Goal: Task Accomplishment & Management: Manage account settings

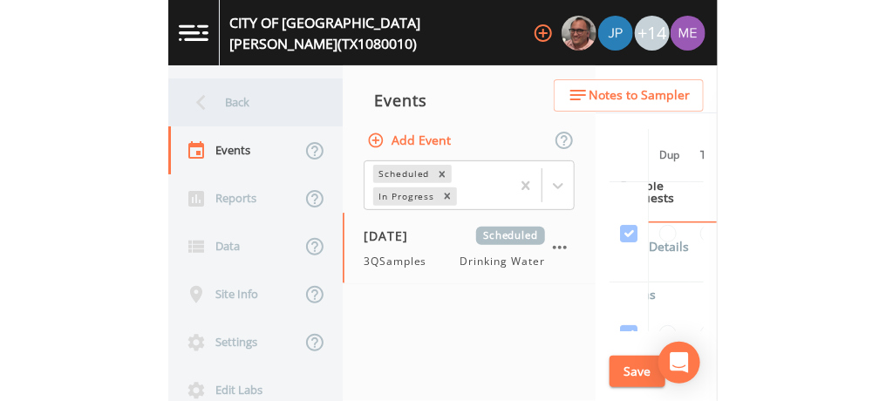
scroll to position [5506, 137]
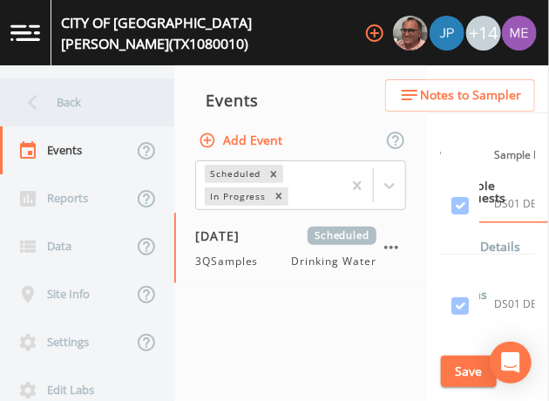
click at [81, 101] on div "Back" at bounding box center [78, 102] width 157 height 48
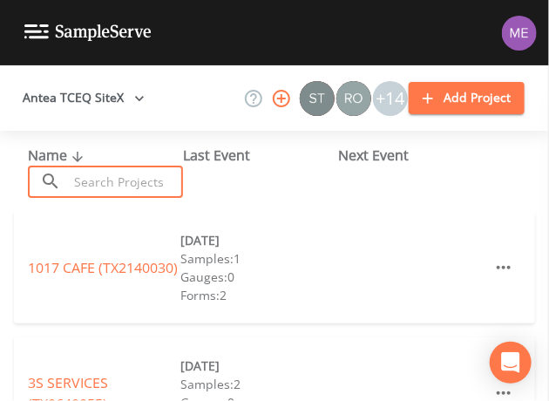
click at [101, 187] on input "text" at bounding box center [125, 182] width 115 height 32
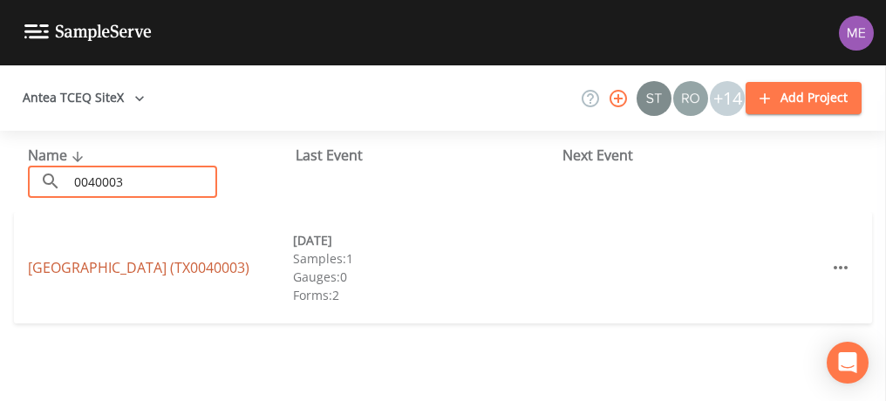
type input "0040003"
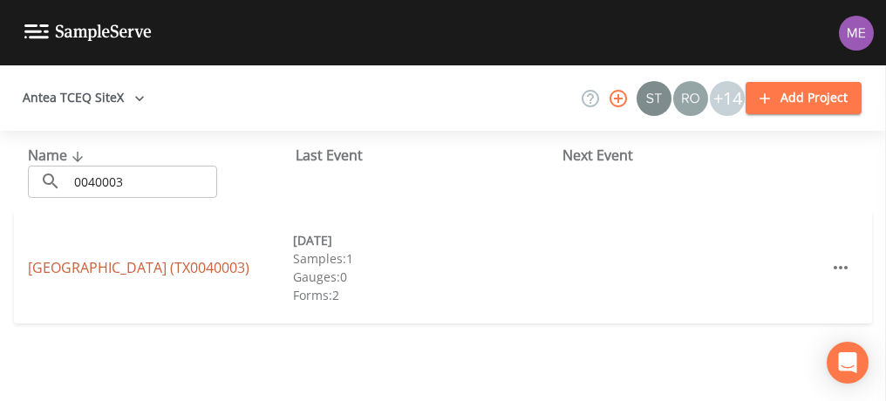
click at [99, 258] on link "[GEOGRAPHIC_DATA] (TX0040003)" at bounding box center [139, 267] width 222 height 19
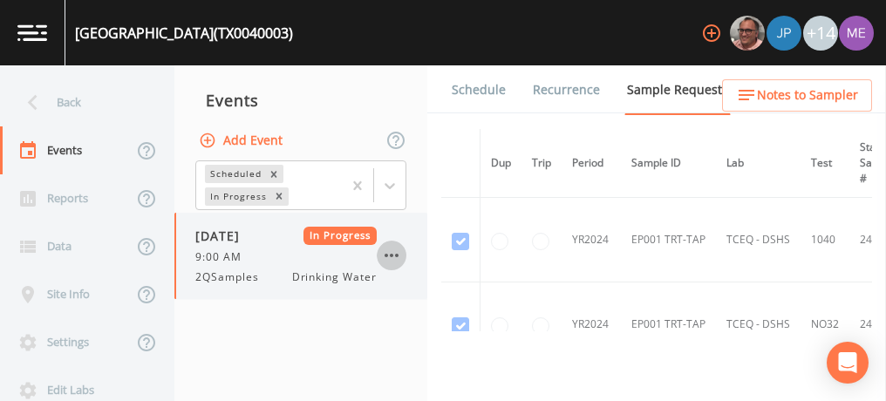
click at [395, 256] on icon "button" at bounding box center [391, 255] width 21 height 21
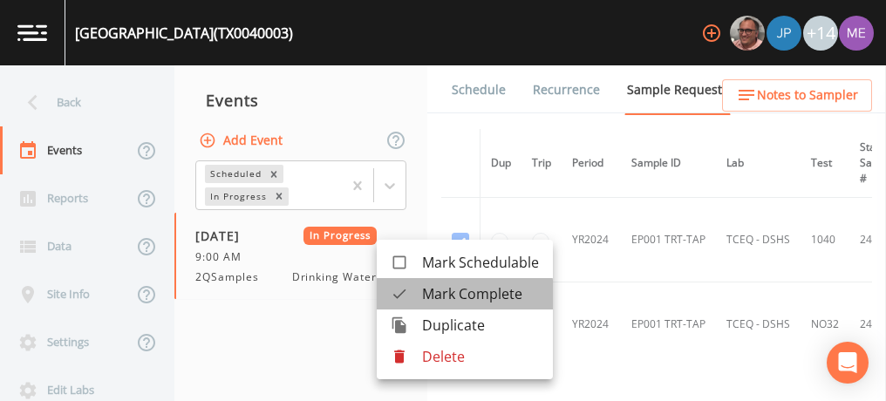
click at [411, 296] on div at bounding box center [406, 293] width 31 height 17
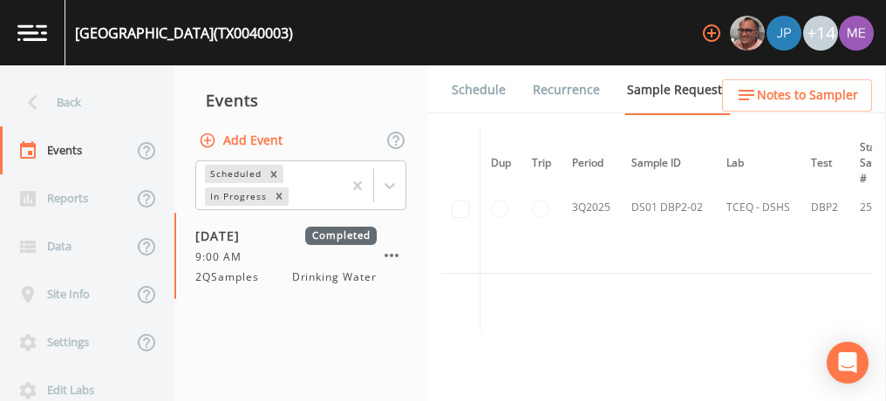
scroll to position [858, 0]
click at [458, 205] on td at bounding box center [460, 209] width 39 height 132
click at [266, 140] on button "Add Event" at bounding box center [242, 141] width 94 height 32
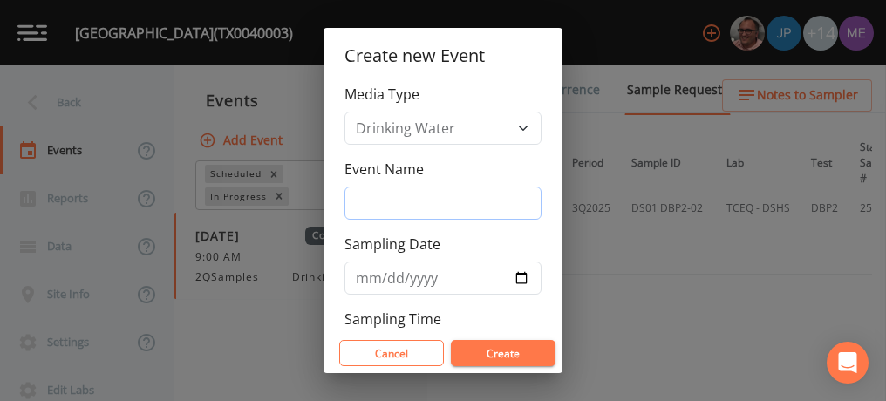
click at [361, 206] on input "Event Name" at bounding box center [442, 203] width 197 height 33
type input "3QSamples"
type input "[DATE]"
click at [366, 277] on input "[DATE]" at bounding box center [442, 278] width 197 height 33
click at [390, 279] on input "Sampling Date" at bounding box center [442, 278] width 197 height 33
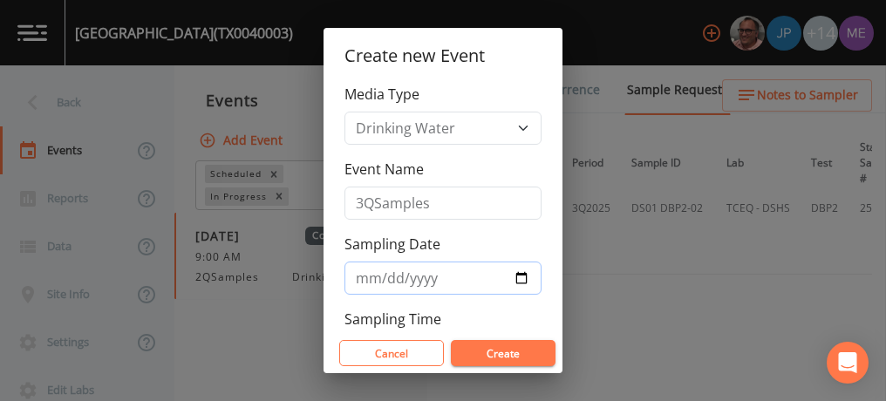
click at [418, 276] on input "Sampling Date" at bounding box center [442, 278] width 197 height 33
click at [474, 350] on button "Create" at bounding box center [503, 353] width 105 height 26
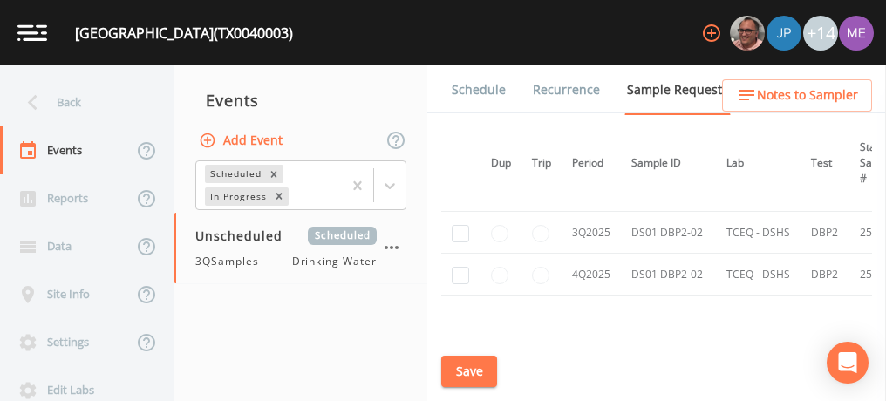
scroll to position [988, 0]
checkbox input "true"
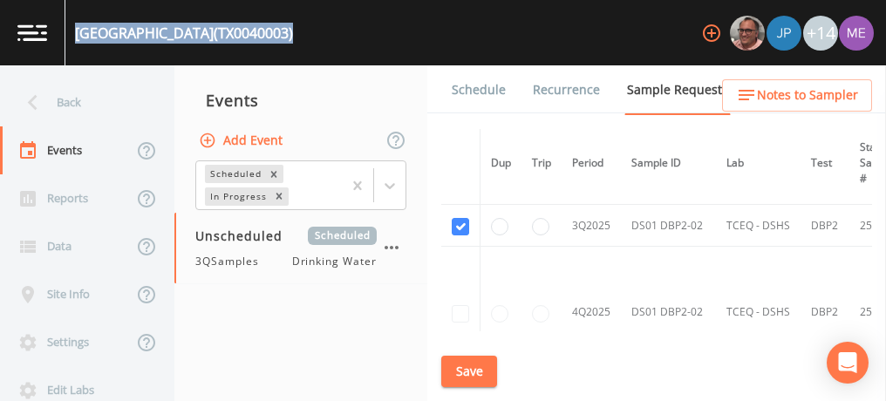
drag, startPoint x: 77, startPoint y: 33, endPoint x: 354, endPoint y: 25, distance: 277.4
click at [354, 25] on div "[GEOGRAPHIC_DATA] (TX0040003) +14" at bounding box center [443, 32] width 886 height 65
copy div "[GEOGRAPHIC_DATA] (TX0040003)"
click at [460, 96] on link "Schedule" at bounding box center [478, 89] width 59 height 49
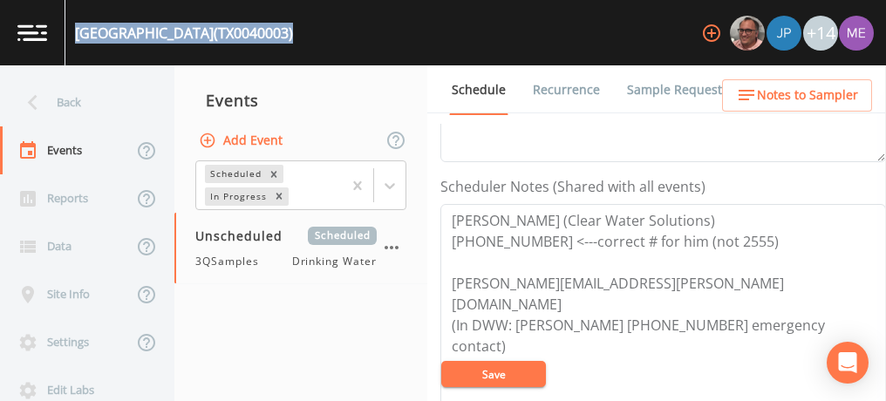
scroll to position [447, 0]
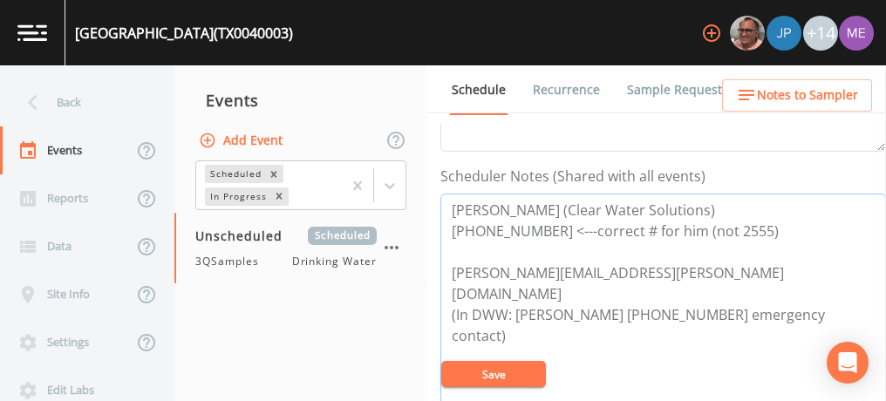
drag, startPoint x: 447, startPoint y: 207, endPoint x: 747, endPoint y: 230, distance: 300.9
click at [549, 230] on textarea "[PERSON_NAME] (Clear Water Solutions) [PHONE_NUMBER] <---correct # for him (not…" at bounding box center [663, 305] width 446 height 222
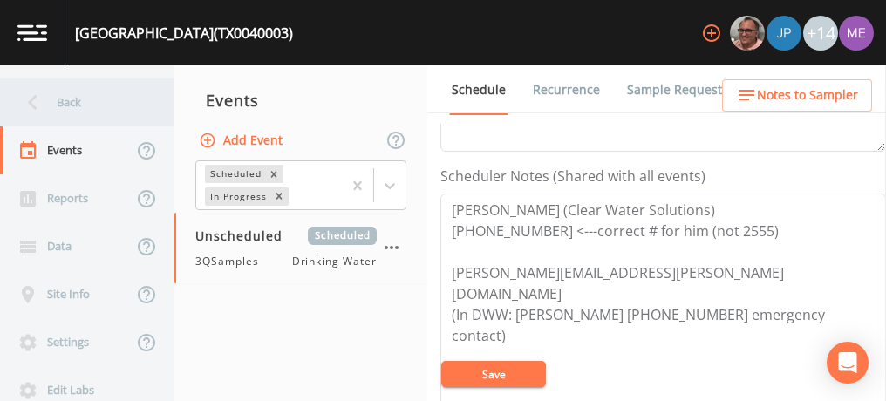
click at [82, 98] on div "Back" at bounding box center [78, 102] width 157 height 48
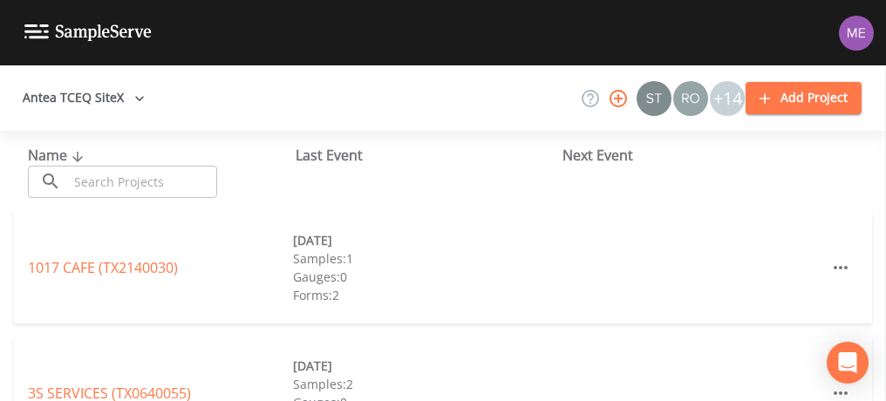
click at [126, 176] on input "text" at bounding box center [142, 182] width 149 height 32
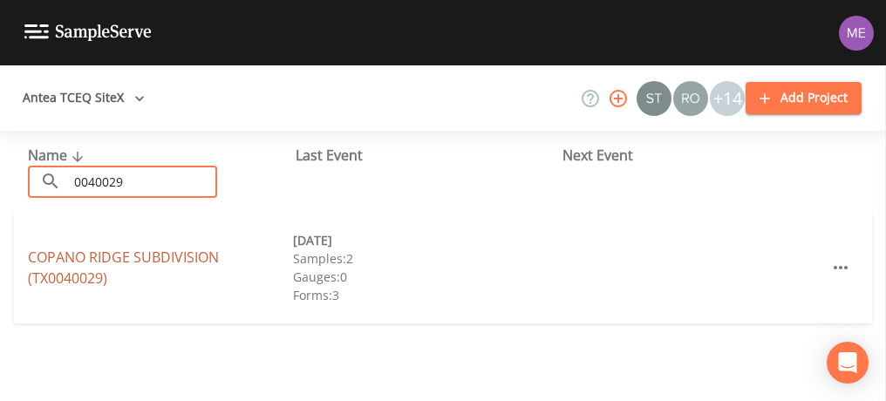
type input "0040029"
click at [65, 259] on link "[GEOGRAPHIC_DATA] (TX0040029)" at bounding box center [123, 268] width 191 height 40
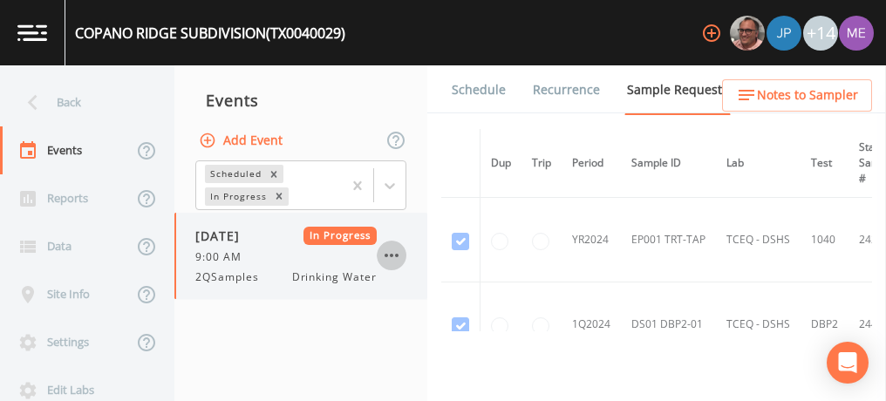
click at [391, 256] on icon "button" at bounding box center [392, 255] width 14 height 3
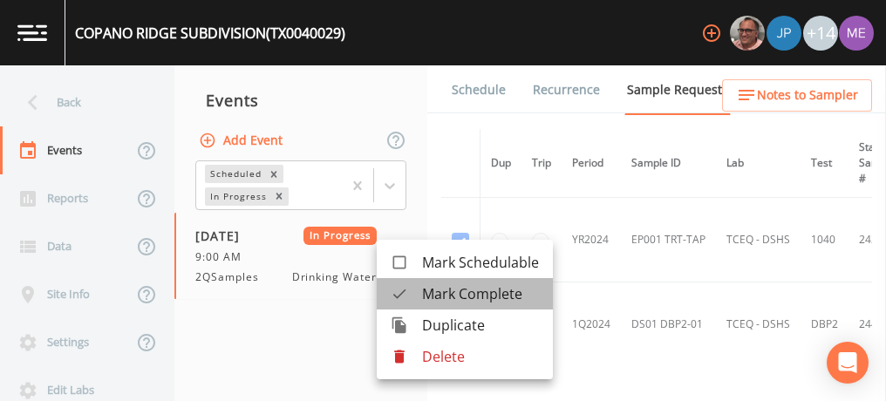
click at [417, 297] on div at bounding box center [406, 293] width 31 height 17
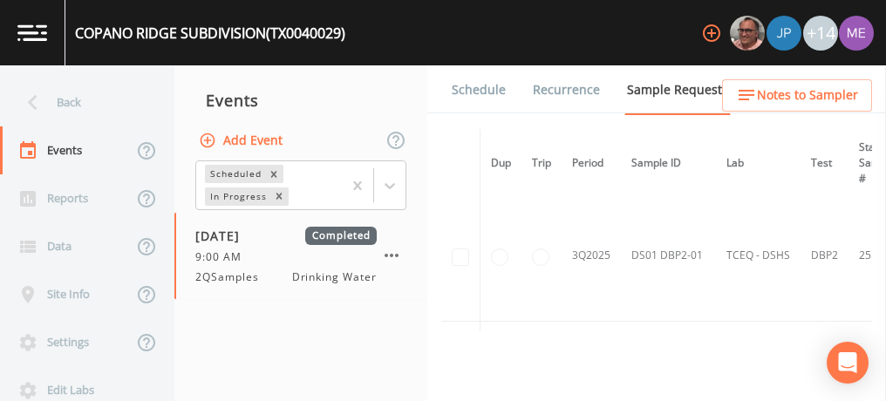
scroll to position [1112, 0]
click at [454, 250] on td at bounding box center [460, 251] width 39 height 132
click at [456, 244] on td at bounding box center [460, 251] width 39 height 132
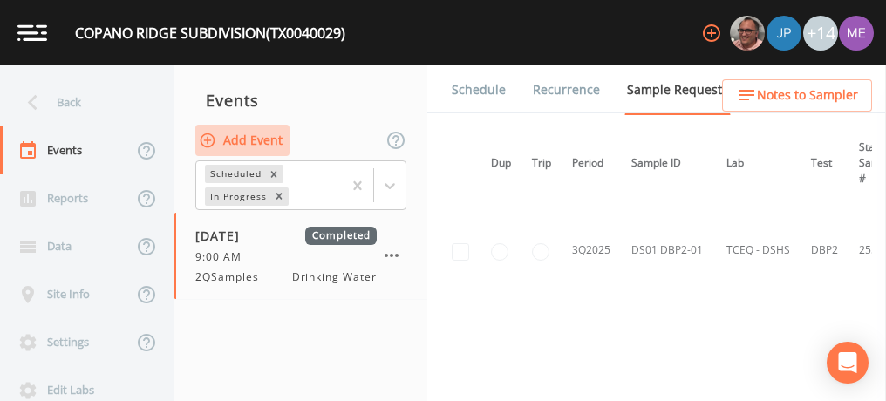
click at [248, 135] on button "Add Event" at bounding box center [242, 141] width 94 height 32
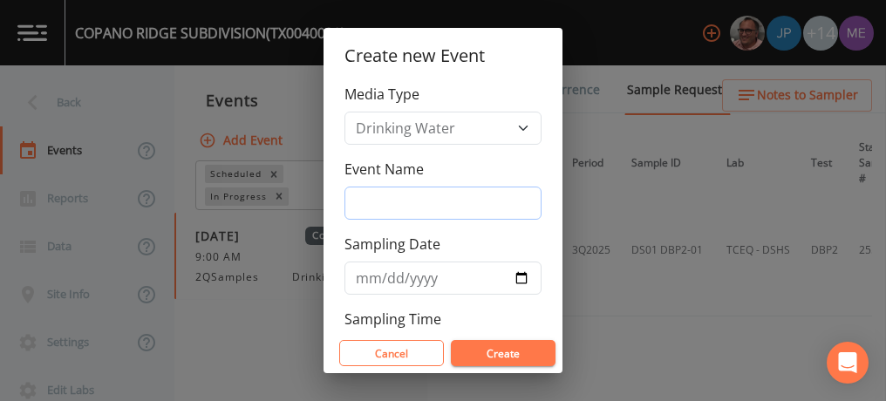
click at [385, 208] on input "Event Name" at bounding box center [442, 203] width 197 height 33
type input "3QSamples"
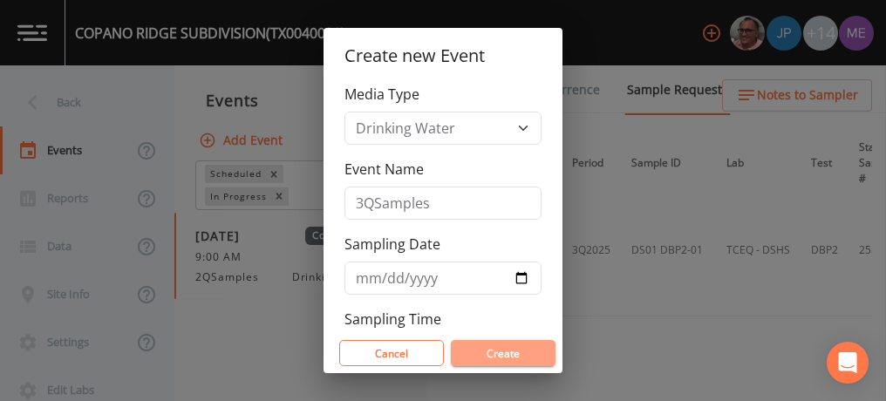
click at [485, 350] on button "Create" at bounding box center [503, 353] width 105 height 26
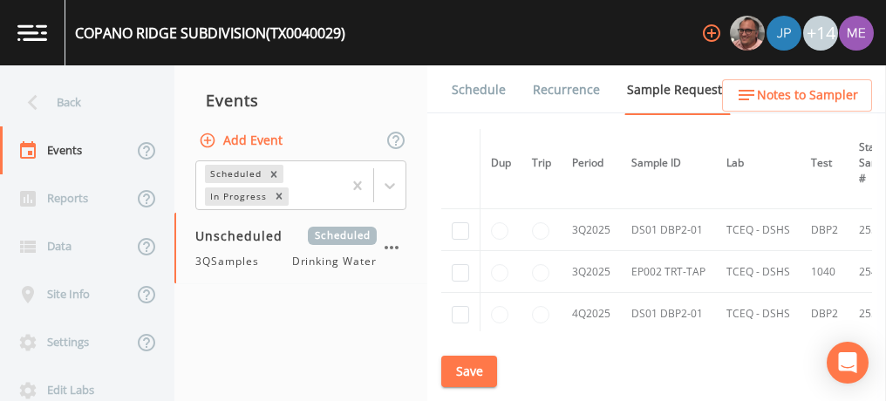
scroll to position [1394, 0]
checkbox input "true"
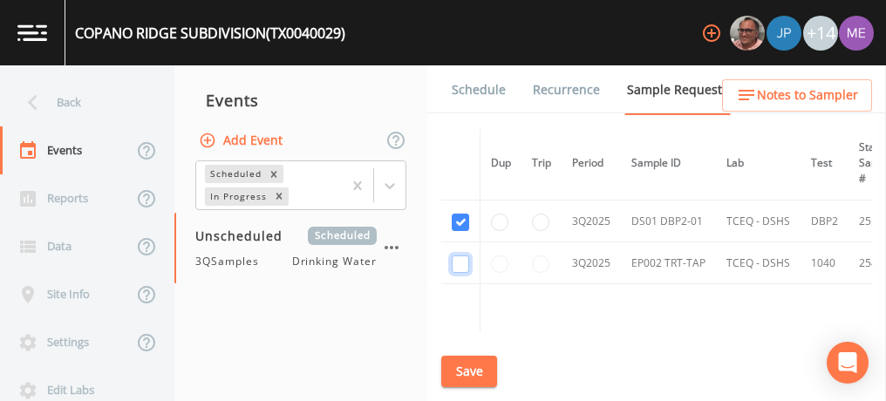
checkbox input "true"
click at [469, 365] on button "Save" at bounding box center [469, 372] width 56 height 32
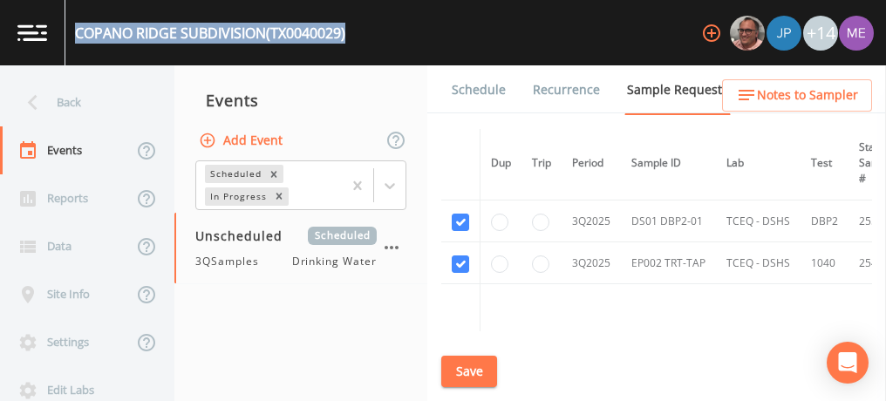
drag, startPoint x: 77, startPoint y: 31, endPoint x: 349, endPoint y: 34, distance: 272.1
click at [345, 34] on div "[GEOGRAPHIC_DATA] (TX0040029)" at bounding box center [210, 33] width 270 height 21
copy div "[GEOGRAPHIC_DATA] (TX0040029)"
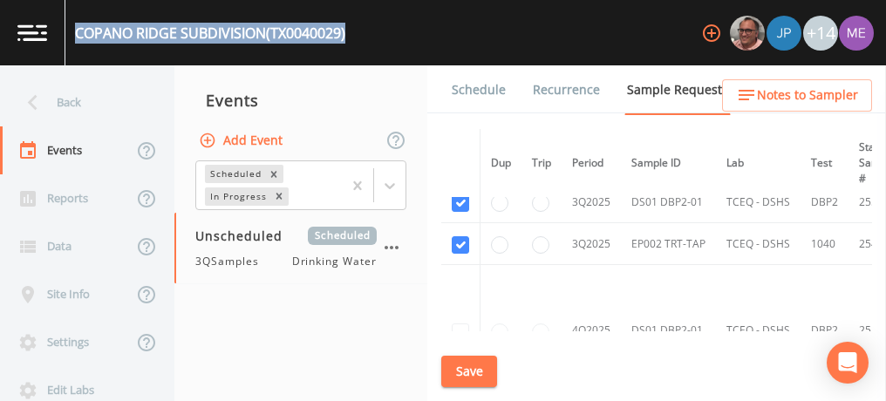
click at [463, 87] on link "Schedule" at bounding box center [478, 89] width 59 height 49
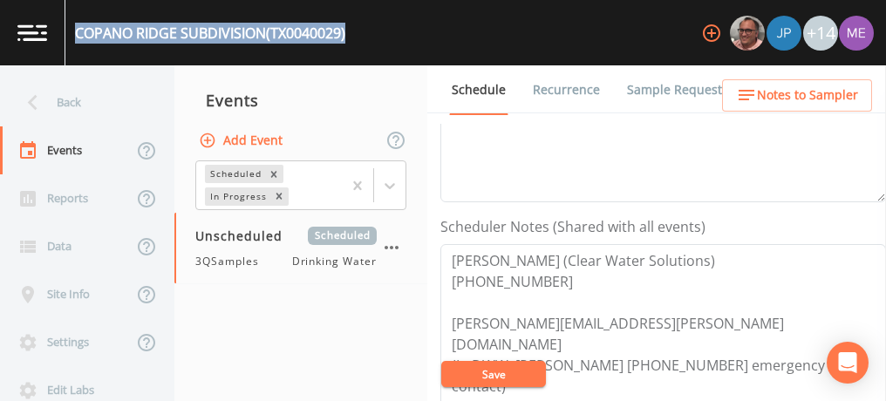
scroll to position [399, 0]
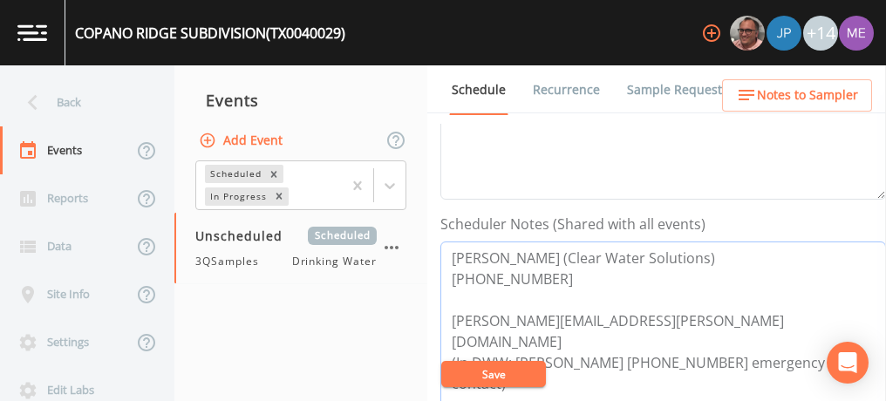
drag, startPoint x: 449, startPoint y: 259, endPoint x: 543, endPoint y: 276, distance: 95.8
click at [543, 276] on textarea "[PERSON_NAME] (Clear Water Solutions) [PHONE_NUMBER] [PERSON_NAME][EMAIL_ADDRES…" at bounding box center [663, 353] width 446 height 222
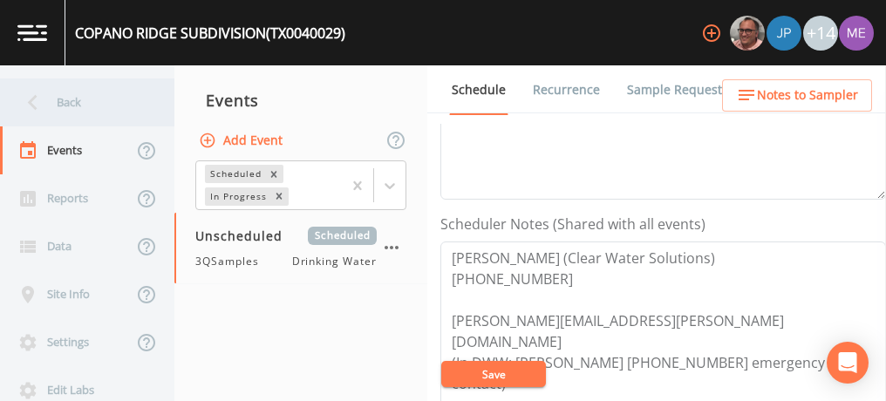
click at [72, 106] on div "Back" at bounding box center [78, 102] width 157 height 48
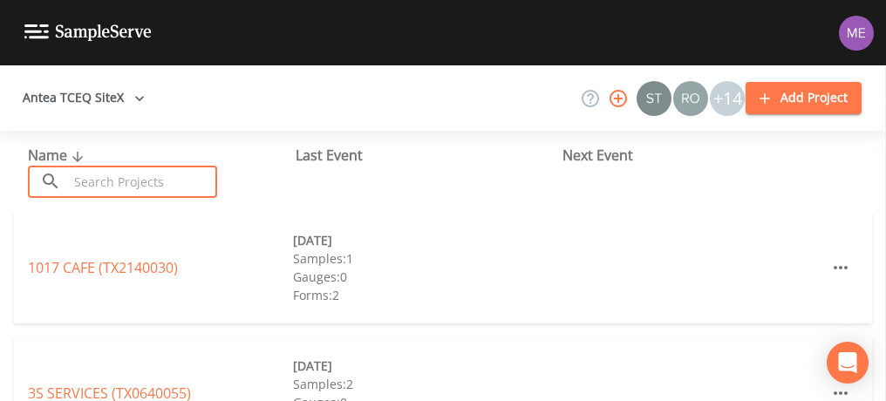
click at [133, 190] on input "text" at bounding box center [142, 182] width 149 height 32
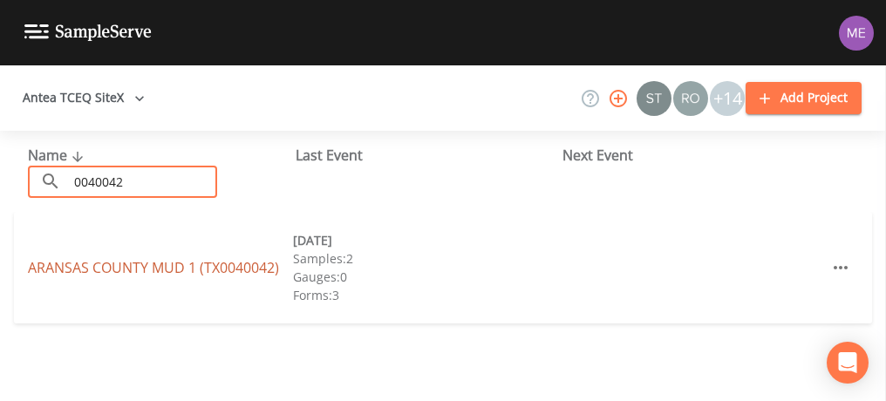
type input "0040042"
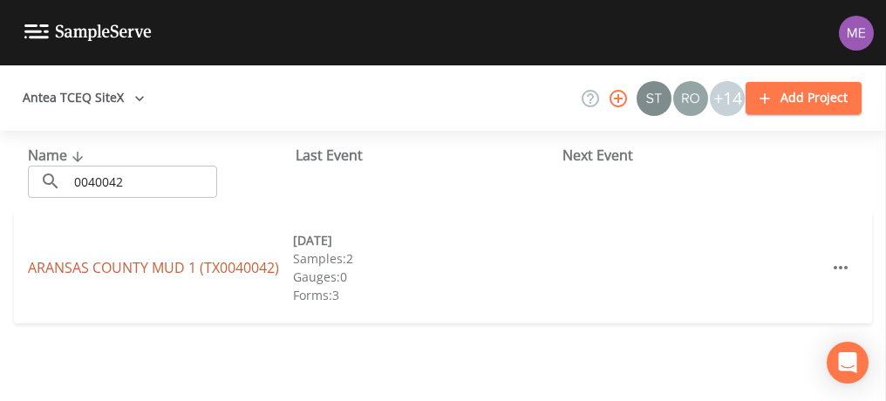
click at [124, 262] on link "[GEOGRAPHIC_DATA] 1 (TX0040042)" at bounding box center [153, 267] width 251 height 19
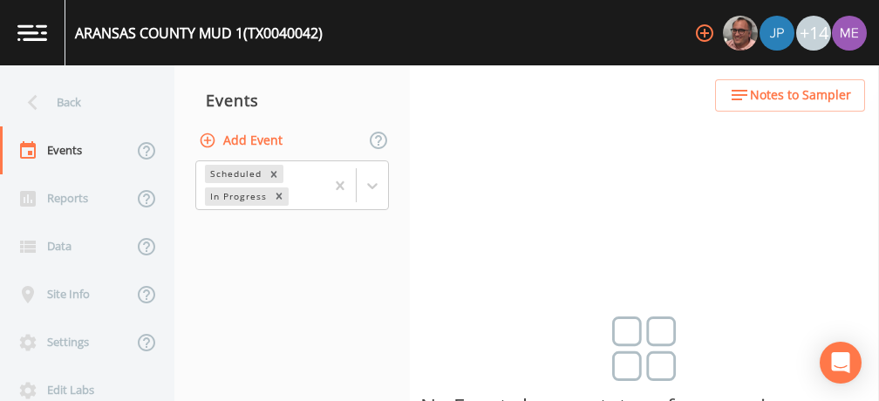
click at [248, 143] on button "Add Event" at bounding box center [242, 141] width 94 height 32
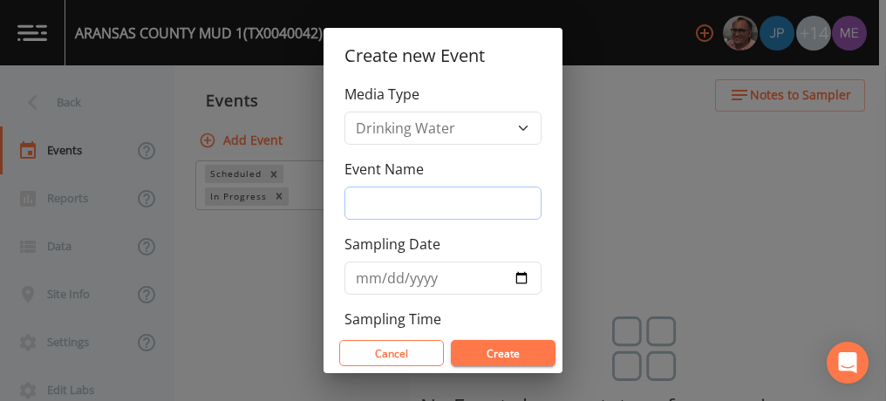
click at [367, 206] on input "Event Name" at bounding box center [442, 203] width 197 height 33
type input "3QSamples"
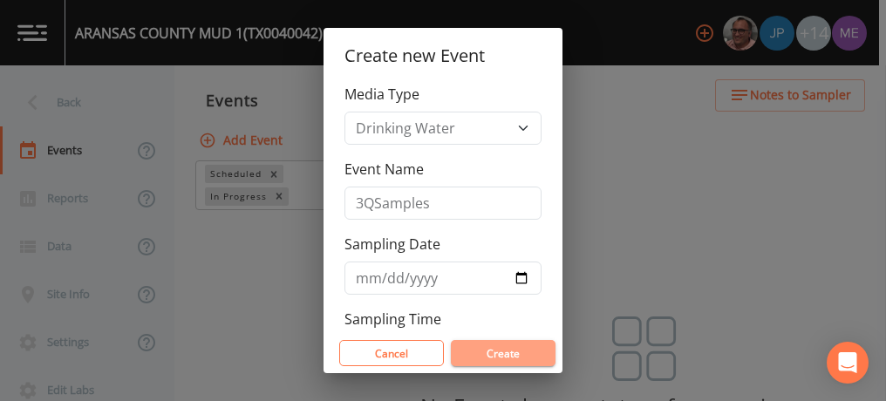
click at [504, 346] on button "Create" at bounding box center [503, 353] width 105 height 26
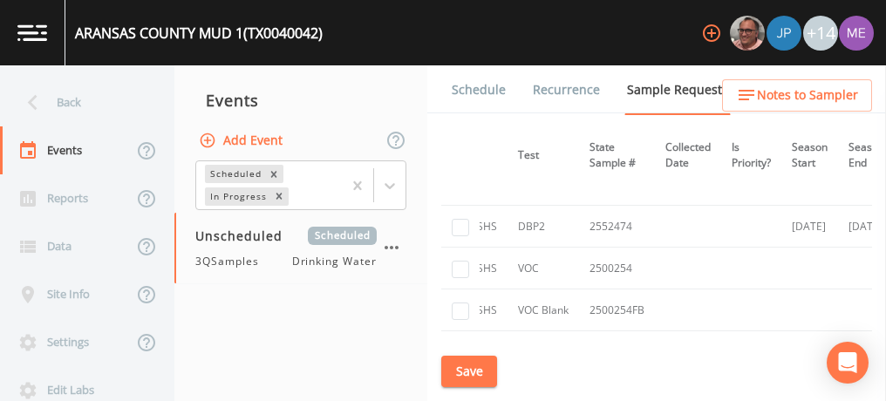
scroll to position [879, 290]
checkbox input "true"
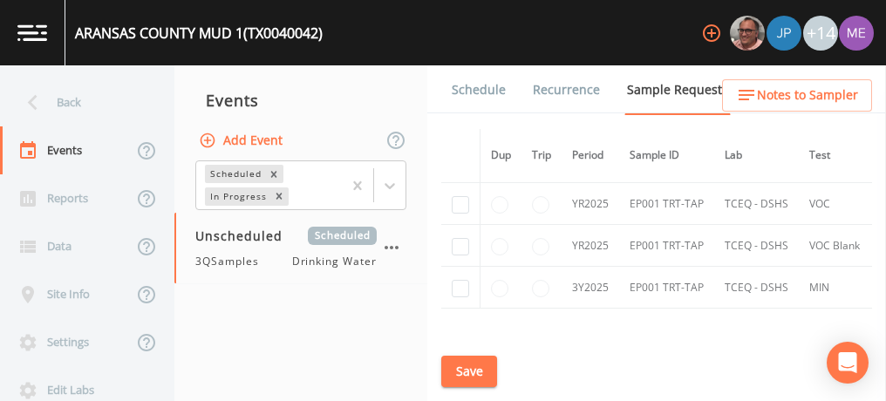
scroll to position [944, 0]
checkbox input "true"
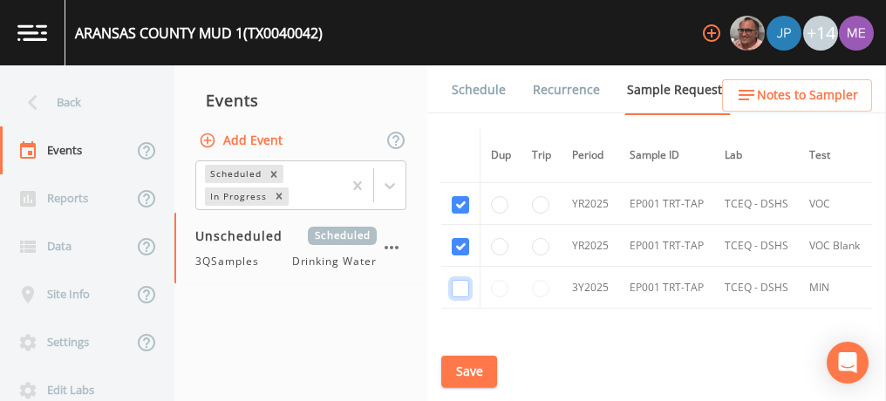
click at [460, 290] on input "checkbox" at bounding box center [460, 288] width 17 height 17
checkbox input "true"
click at [466, 365] on button "Save" at bounding box center [469, 372] width 56 height 32
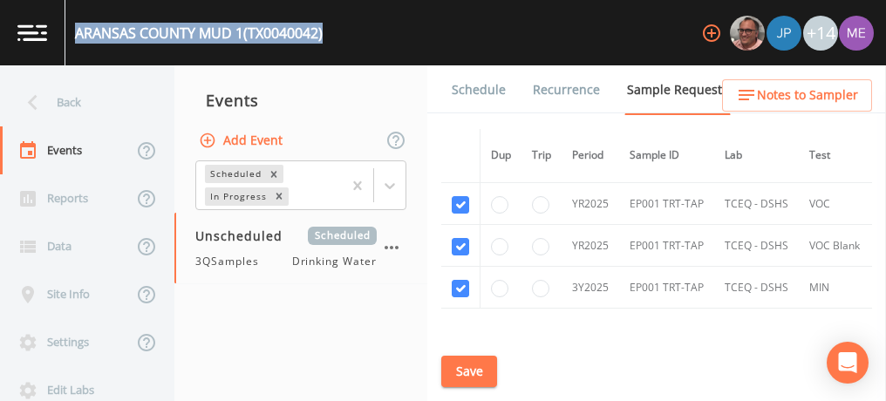
drag, startPoint x: 78, startPoint y: 31, endPoint x: 331, endPoint y: 34, distance: 253.8
click at [331, 34] on div "[GEOGRAPHIC_DATA] 1 (TX0040042) +14" at bounding box center [443, 32] width 886 height 65
copy div "[GEOGRAPHIC_DATA] 1 (TX0040042)"
click at [458, 87] on link "Schedule" at bounding box center [478, 89] width 59 height 49
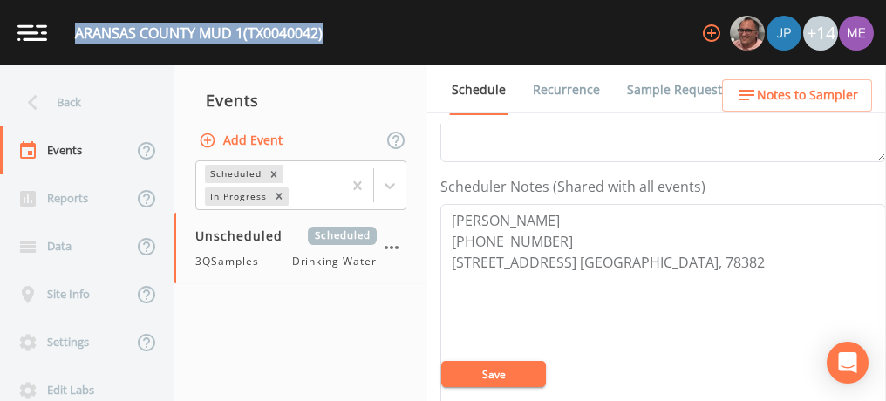
scroll to position [436, 0]
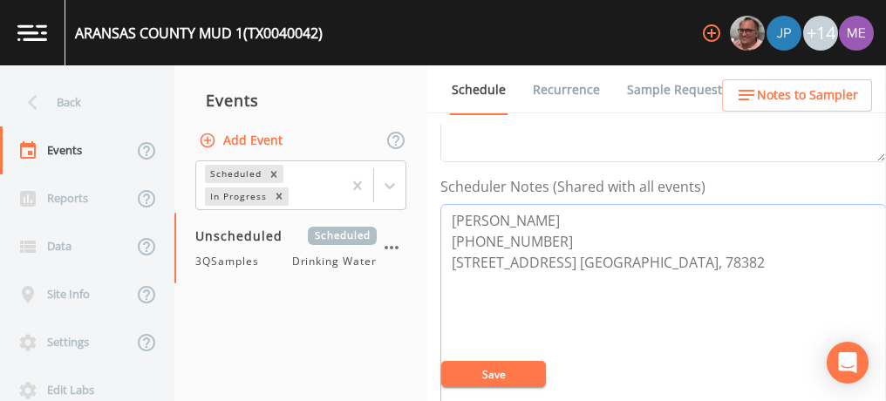
drag, startPoint x: 451, startPoint y: 215, endPoint x: 542, endPoint y: 234, distance: 92.7
click at [542, 234] on textarea "[PERSON_NAME] [PHONE_NUMBER] [STREET_ADDRESS] [GEOGRAPHIC_DATA], 78382" at bounding box center [663, 315] width 446 height 222
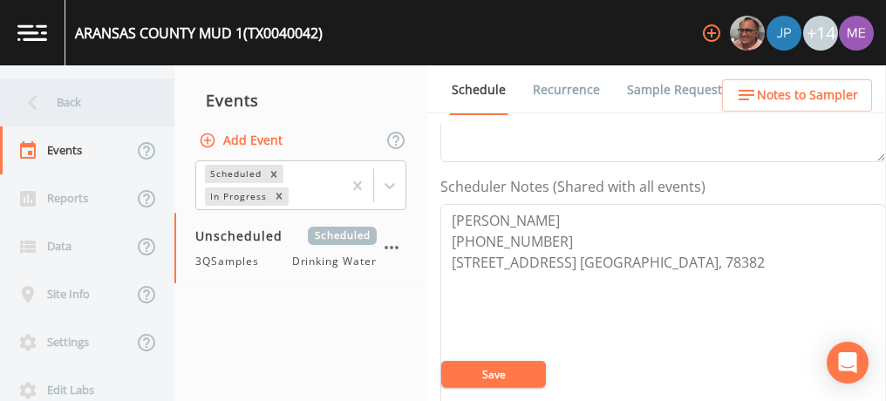
click at [74, 98] on div "Back" at bounding box center [78, 102] width 157 height 48
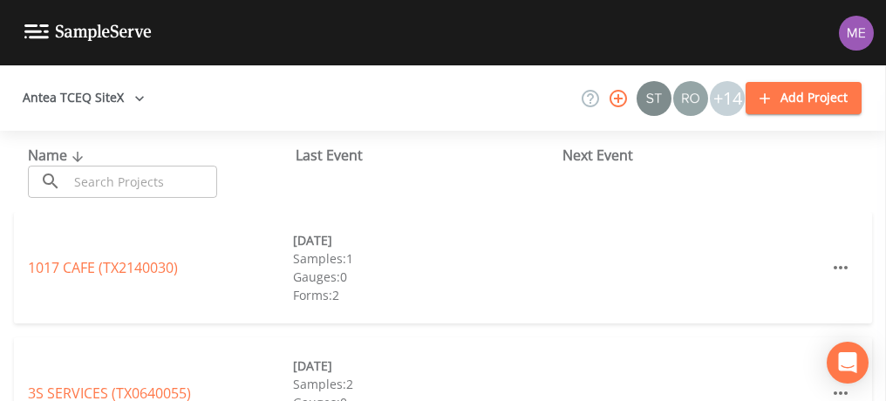
click at [105, 175] on input "text" at bounding box center [142, 182] width 149 height 32
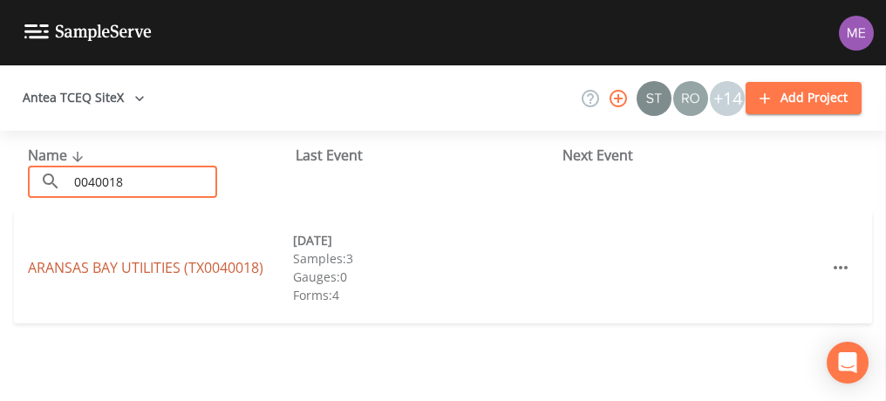
type input "0040018"
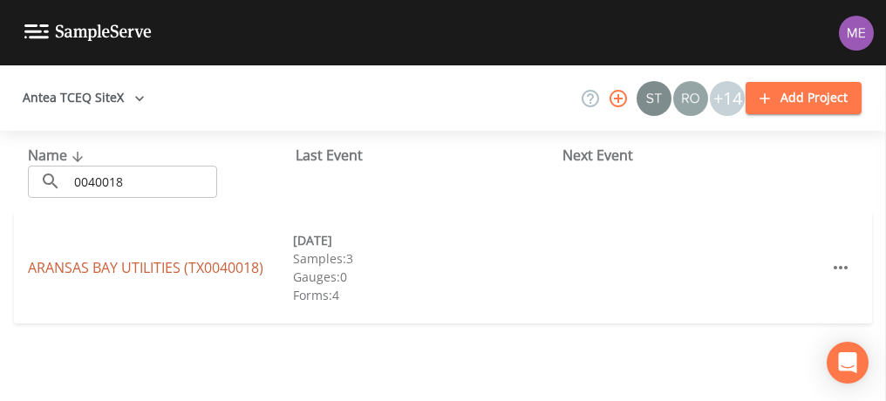
click at [133, 270] on link "ARANSAS BAY UTILITIES (TX0040018)" at bounding box center [145, 267] width 235 height 19
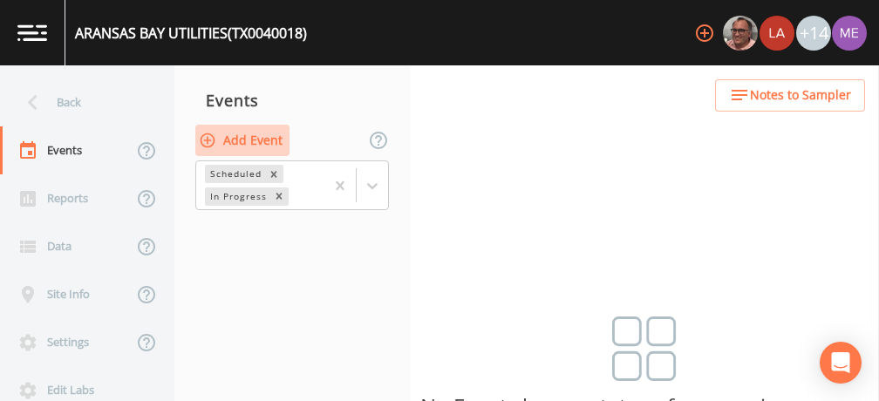
click at [260, 140] on button "Add Event" at bounding box center [242, 141] width 94 height 32
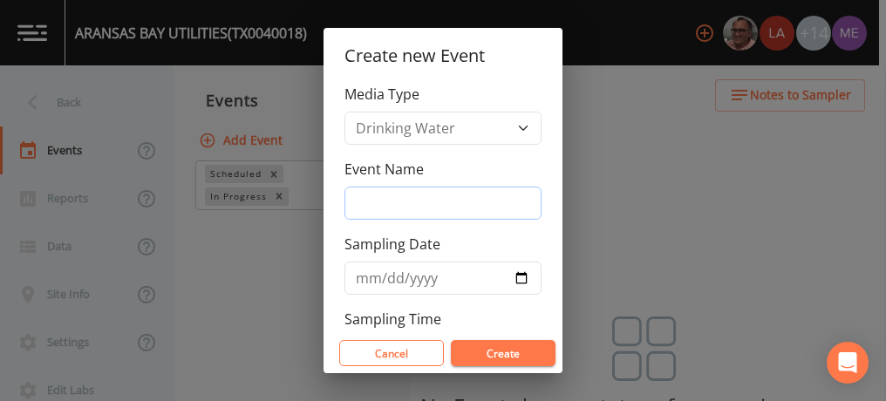
click at [354, 200] on input "Event Name" at bounding box center [442, 203] width 197 height 33
type input "3QSamples"
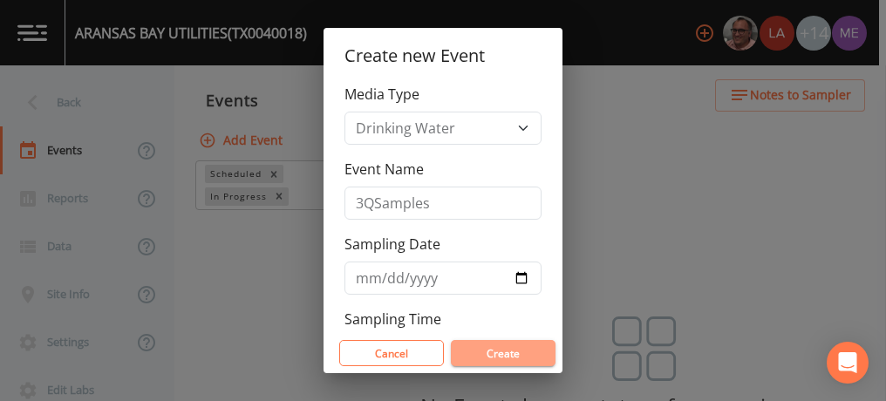
click at [486, 345] on button "Create" at bounding box center [503, 353] width 105 height 26
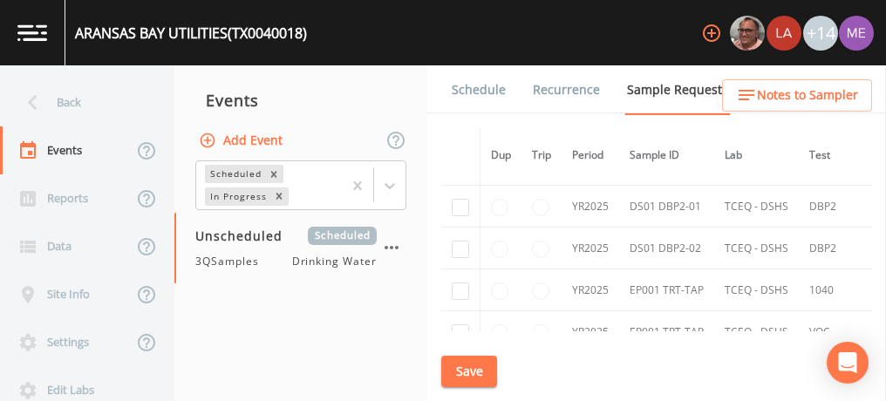
scroll to position [1212, 0]
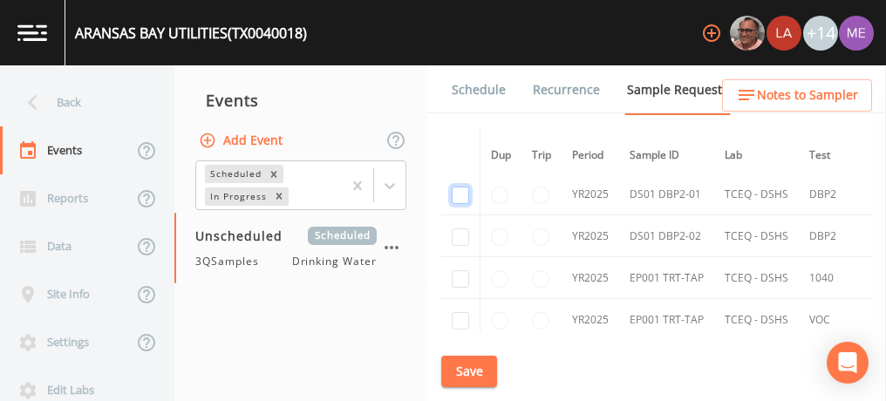
checkbox input "true"
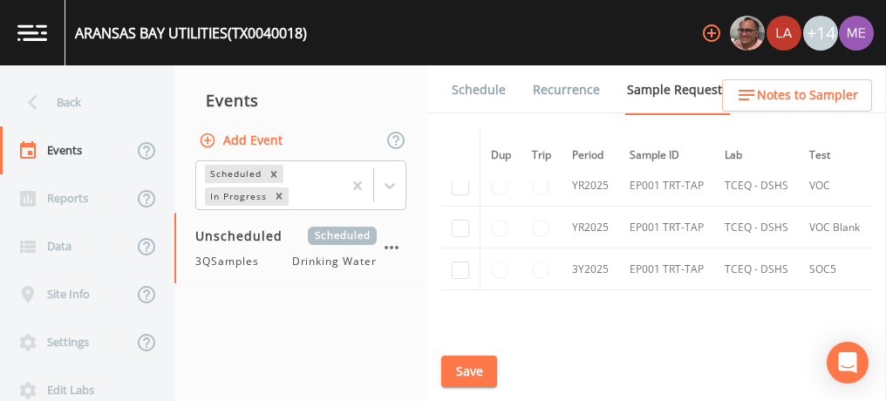
scroll to position [1346, 0]
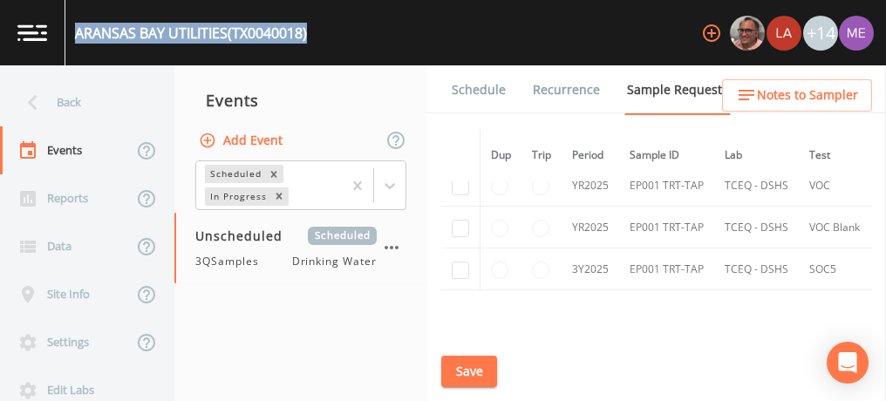
drag, startPoint x: 75, startPoint y: 35, endPoint x: 327, endPoint y: 41, distance: 252.1
click at [327, 41] on div "ARANSAS BAY UTILITIES (TX0040018) +14" at bounding box center [443, 32] width 886 height 65
copy div "ARANSAS BAY UTILITIES (TX0040018)"
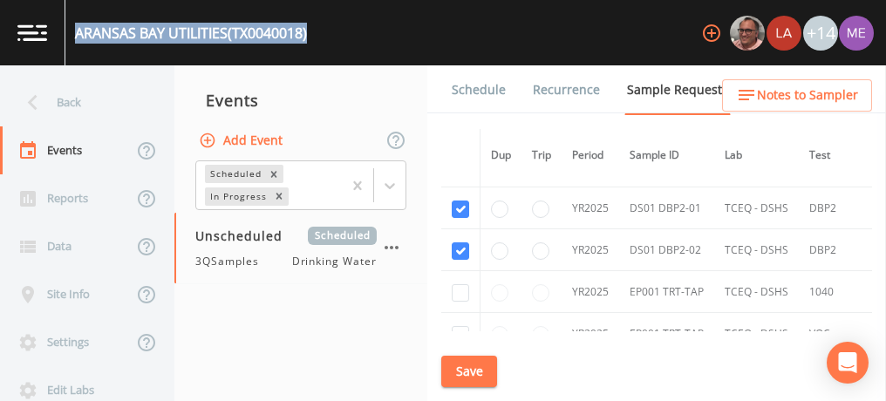
scroll to position [1197, 0]
click at [464, 89] on link "Schedule" at bounding box center [478, 89] width 59 height 49
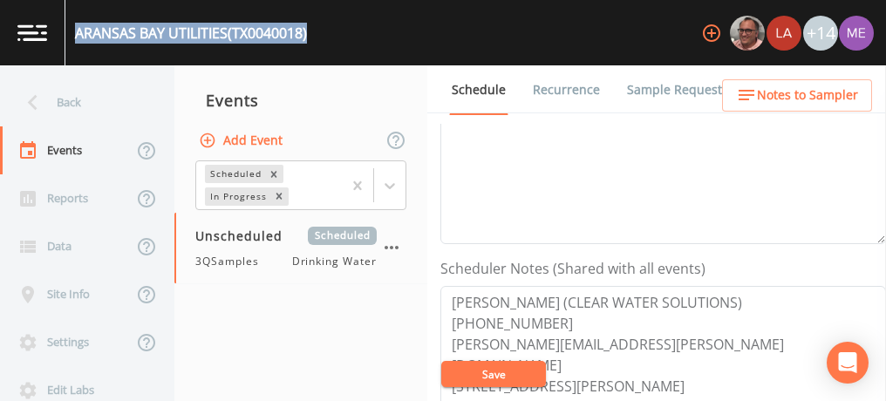
scroll to position [356, 0]
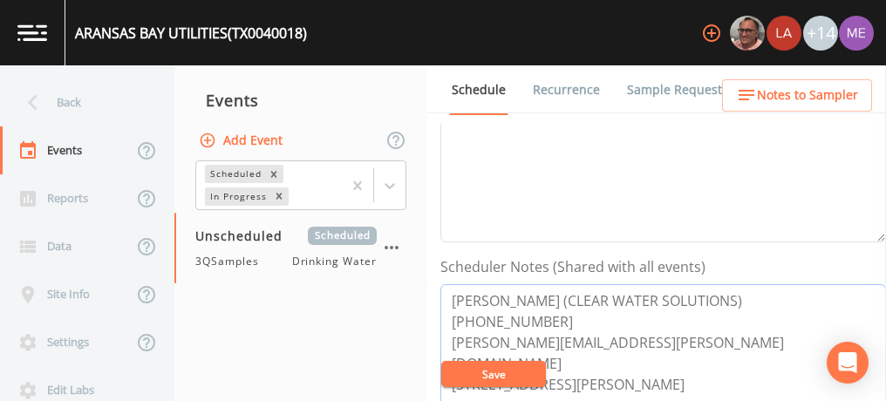
drag, startPoint x: 447, startPoint y: 293, endPoint x: 562, endPoint y: 310, distance: 116.4
click at [549, 310] on textarea "[PERSON_NAME] (CLEAR WATER SOLUTIONS) [PHONE_NUMBER] [PERSON_NAME][EMAIL_ADDRES…" at bounding box center [663, 395] width 446 height 222
click at [522, 372] on button "Save" at bounding box center [493, 374] width 105 height 26
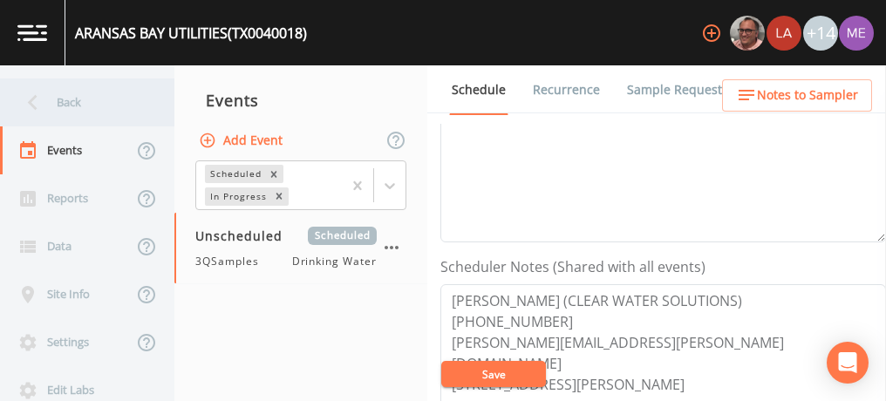
click at [90, 100] on div "Back" at bounding box center [78, 102] width 157 height 48
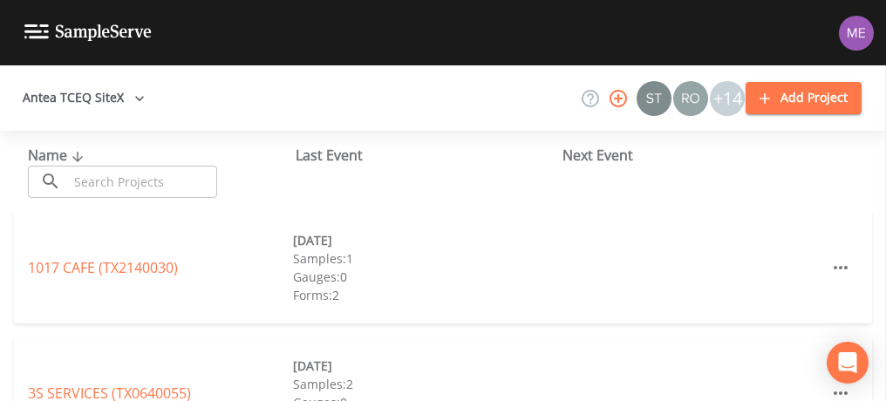
click at [105, 189] on input "text" at bounding box center [142, 182] width 149 height 32
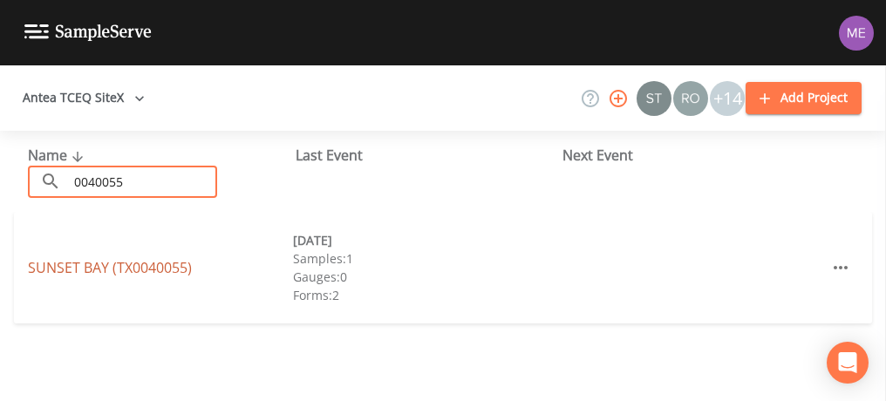
type input "0040055"
click at [72, 271] on link "[GEOGRAPHIC_DATA] (TX0040055)" at bounding box center [110, 267] width 164 height 19
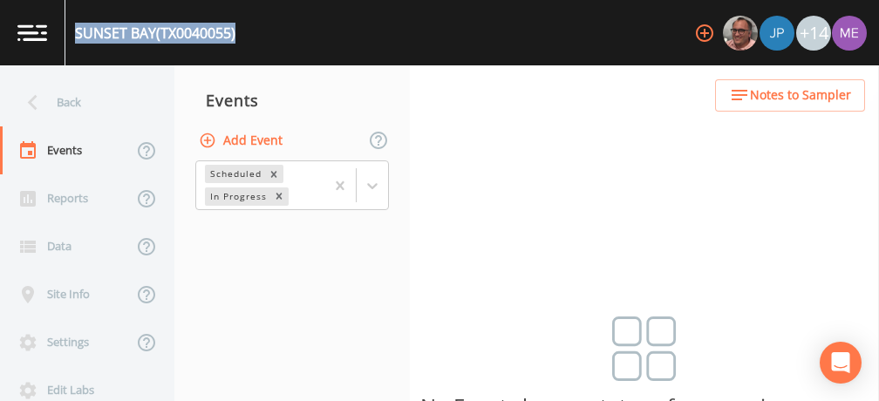
drag, startPoint x: 78, startPoint y: 34, endPoint x: 243, endPoint y: 55, distance: 167.0
click at [243, 55] on div "[GEOGRAPHIC_DATA] (TX0040055) +14" at bounding box center [439, 32] width 879 height 65
copy div "[GEOGRAPHIC_DATA] (TX0040055)"
click at [255, 136] on button "Add Event" at bounding box center [242, 141] width 94 height 32
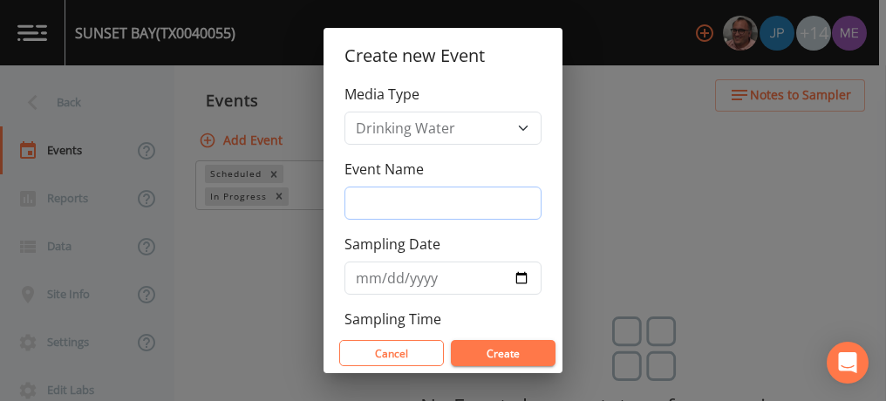
click at [366, 205] on input "Event Name" at bounding box center [442, 203] width 197 height 33
type input "3QSamples"
click at [485, 354] on button "Create" at bounding box center [503, 353] width 105 height 26
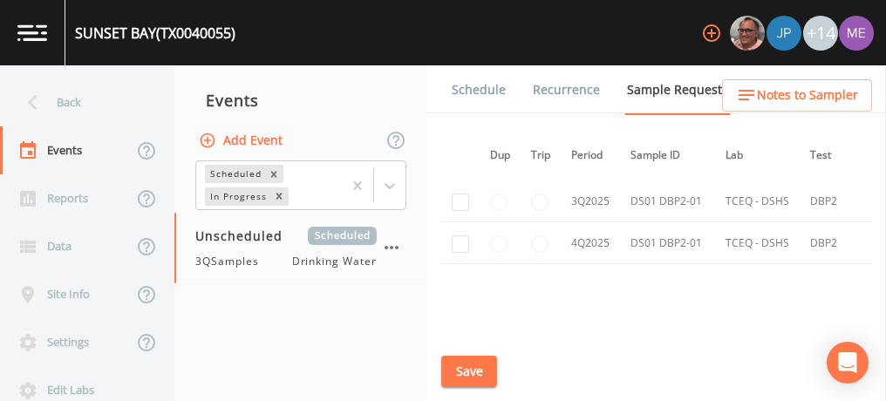
scroll to position [2104, 1]
checkbox input "true"
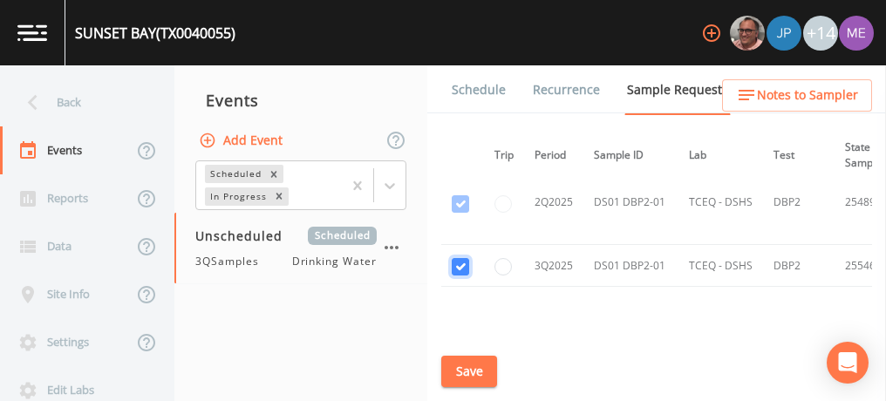
scroll to position [1714, 37]
click at [479, 92] on link "Schedule" at bounding box center [478, 89] width 59 height 49
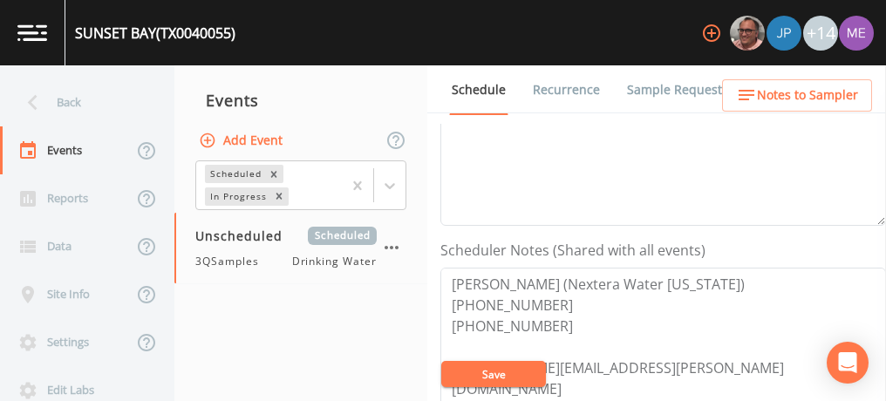
scroll to position [380, 0]
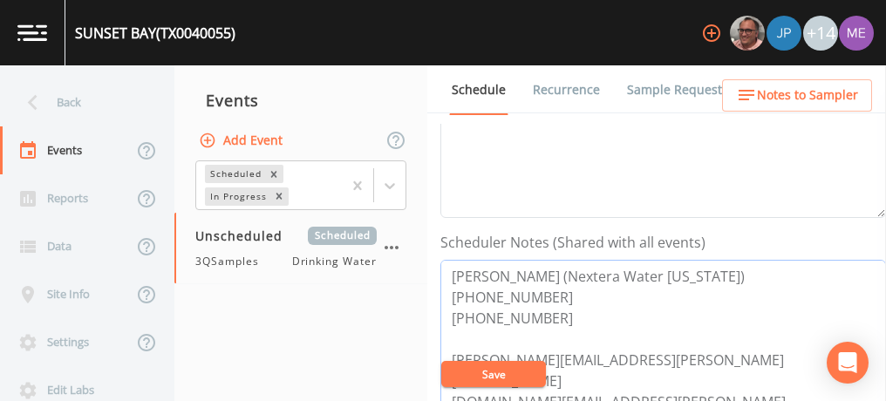
drag, startPoint x: 447, startPoint y: 271, endPoint x: 546, endPoint y: 308, distance: 105.1
click at [546, 308] on textarea "[PERSON_NAME] (Nextera Water [US_STATE]) [PHONE_NUMBER] [PHONE_NUMBER] [PERSON_…" at bounding box center [663, 371] width 446 height 222
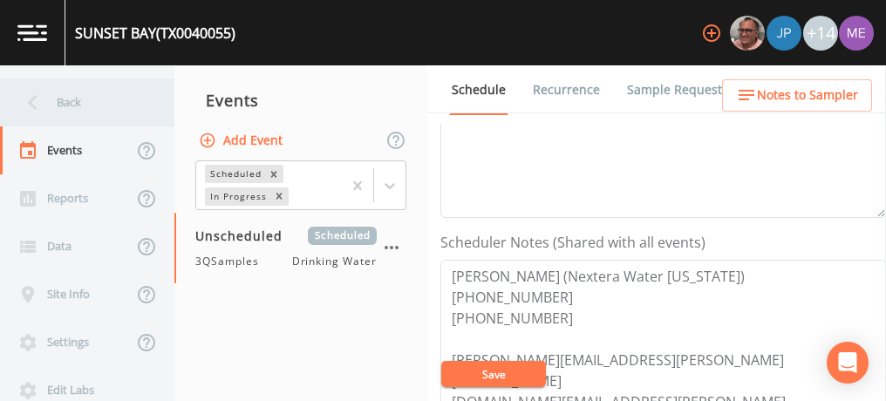
click at [74, 97] on div "Back" at bounding box center [78, 102] width 157 height 48
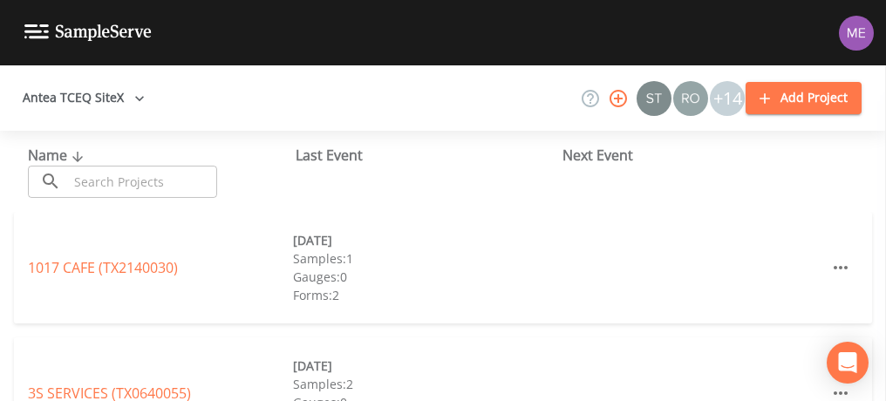
click at [112, 173] on input "text" at bounding box center [142, 182] width 149 height 32
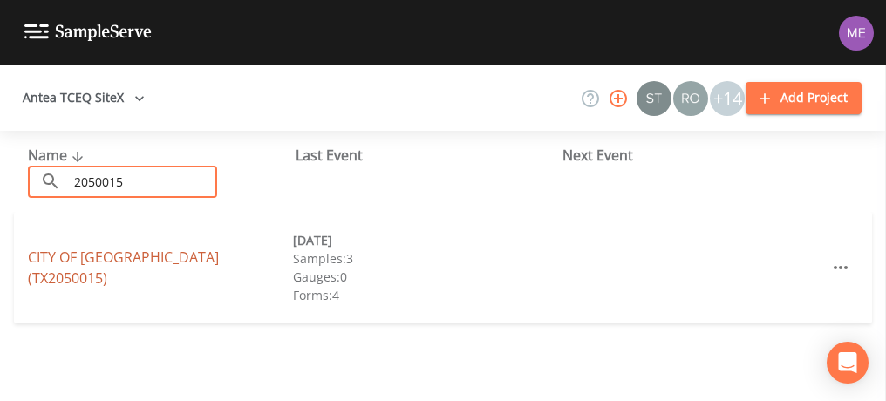
type input "2050015"
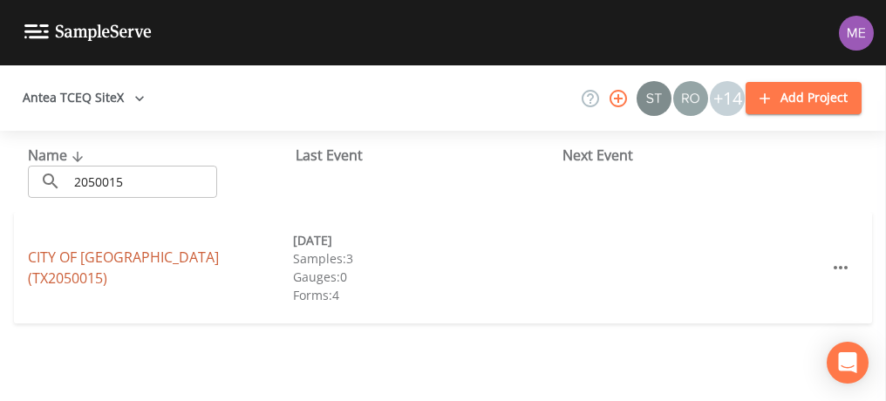
click at [70, 268] on link "CITY OF [GEOGRAPHIC_DATA] (TX2050015)" at bounding box center [123, 268] width 191 height 40
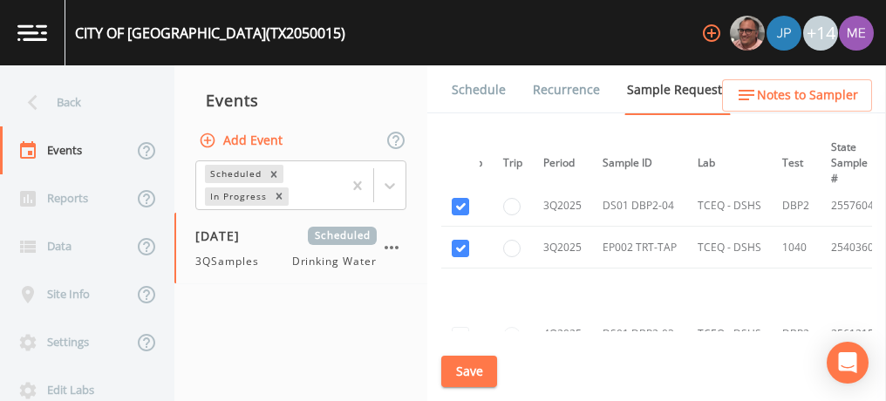
scroll to position [1748, 29]
click at [480, 85] on link "Schedule" at bounding box center [478, 89] width 59 height 49
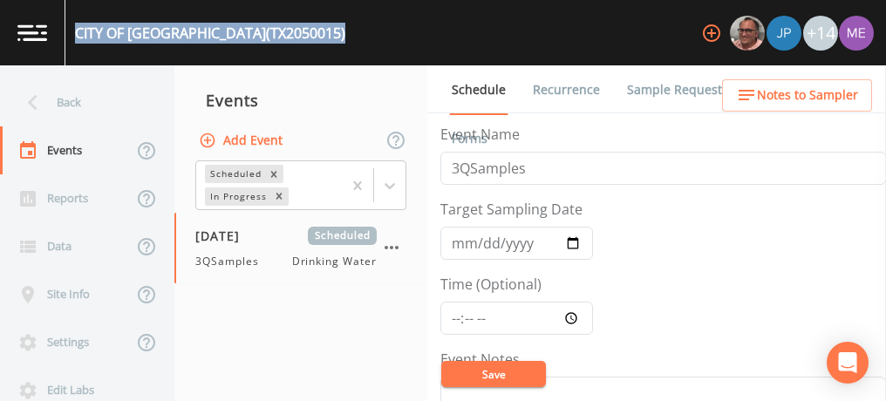
drag, startPoint x: 76, startPoint y: 30, endPoint x: 315, endPoint y: 38, distance: 239.1
click at [315, 38] on div "CITY OF [GEOGRAPHIC_DATA] (TX2050015) +14" at bounding box center [443, 32] width 886 height 65
copy div "CITY OF [GEOGRAPHIC_DATA] (TX2050015)"
click at [549, 91] on link "Sample Requests" at bounding box center [677, 89] width 106 height 49
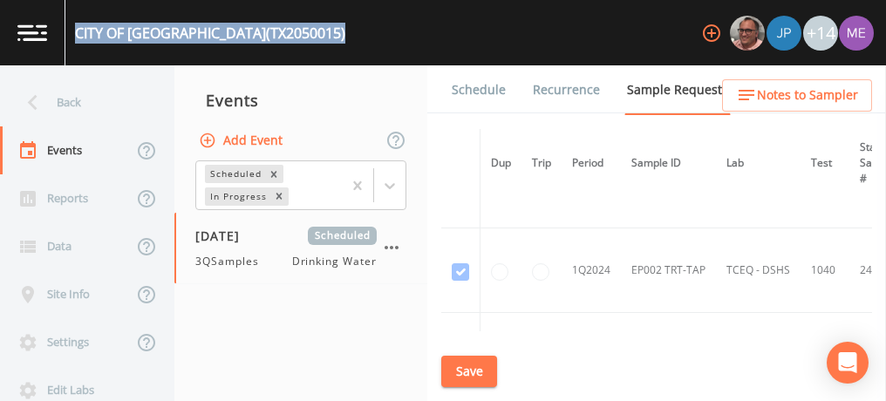
scroll to position [226, 0]
click at [460, 89] on link "Schedule" at bounding box center [478, 89] width 59 height 49
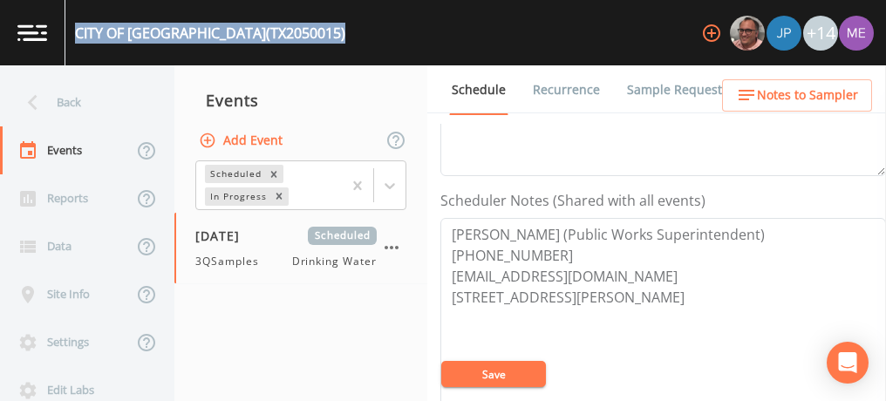
scroll to position [422, 0]
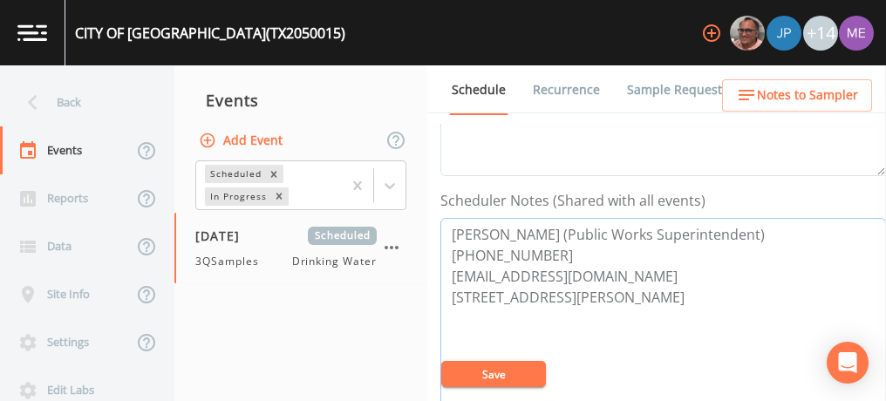
drag, startPoint x: 447, startPoint y: 229, endPoint x: 620, endPoint y: 251, distance: 174.0
click at [549, 251] on textarea "[PERSON_NAME] (Public Works Superintendent) [PHONE_NUMBER] [EMAIL_ADDRESS][DOMA…" at bounding box center [663, 329] width 446 height 222
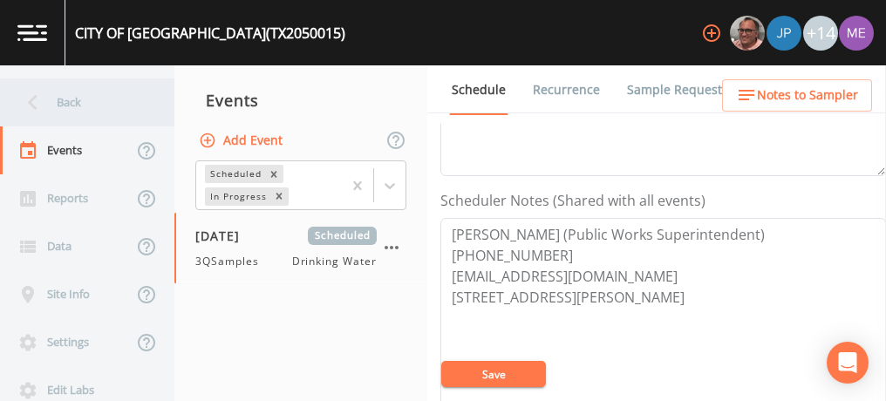
click at [61, 103] on div "Back" at bounding box center [78, 102] width 157 height 48
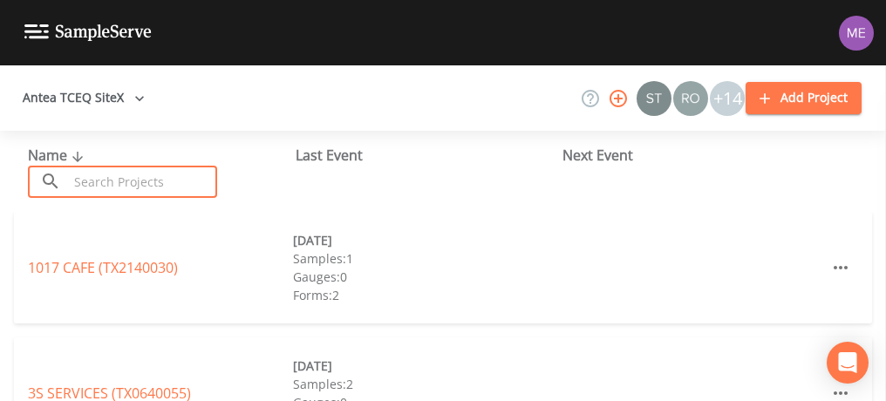
click at [111, 187] on input "text" at bounding box center [142, 182] width 149 height 32
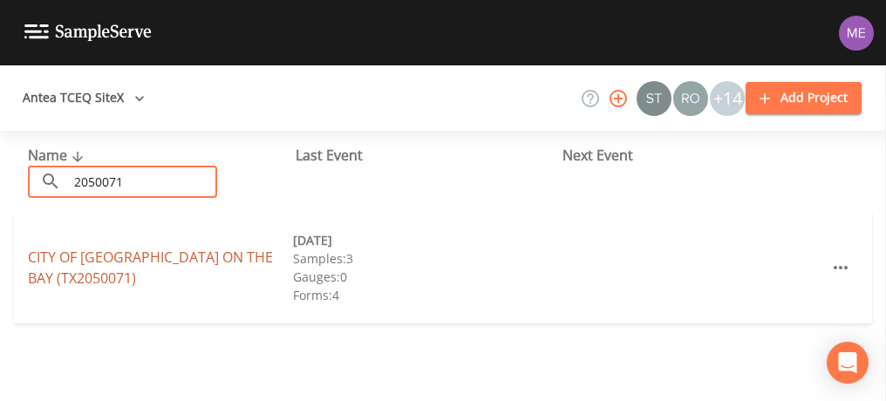
type input "2050071"
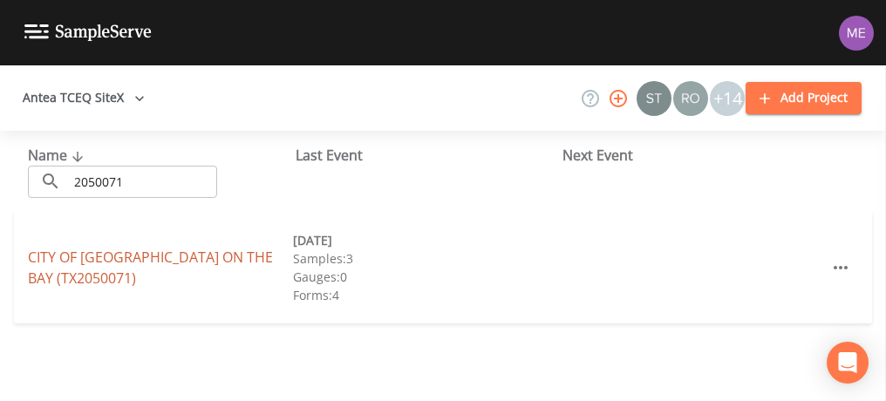
click at [76, 252] on link "CITY OF [GEOGRAPHIC_DATA] ON THE BAY (TX2050071)" at bounding box center [150, 268] width 245 height 40
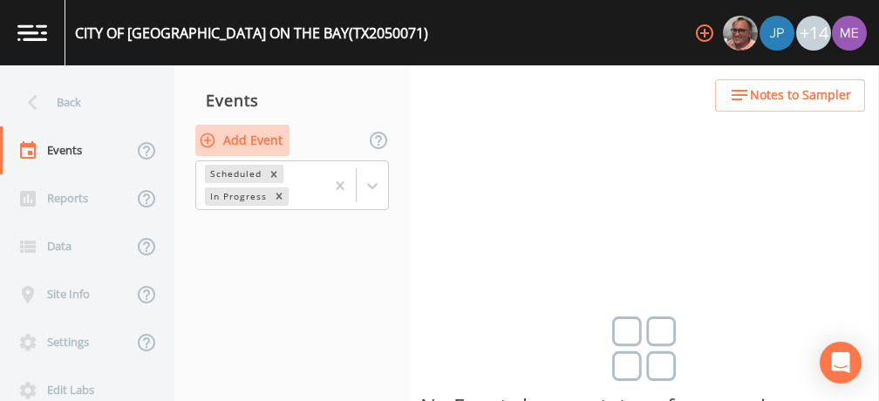
click at [244, 147] on button "Add Event" at bounding box center [242, 141] width 94 height 32
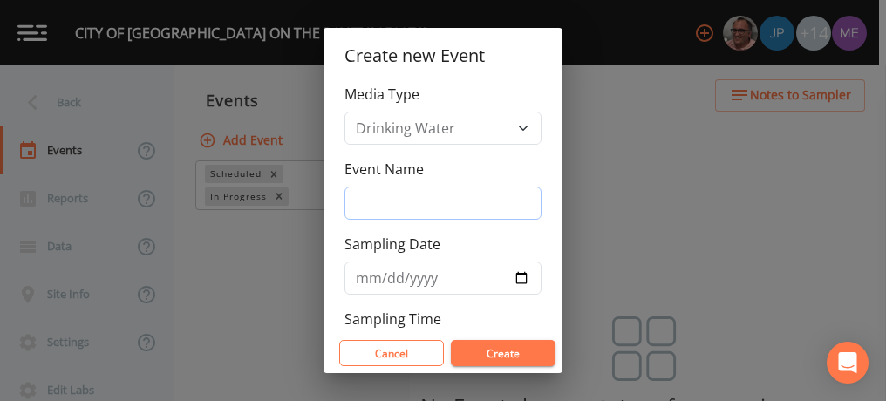
click at [371, 194] on input "Event Name" at bounding box center [442, 203] width 197 height 33
type input "3QSamples"
click at [494, 348] on button "Create" at bounding box center [503, 353] width 105 height 26
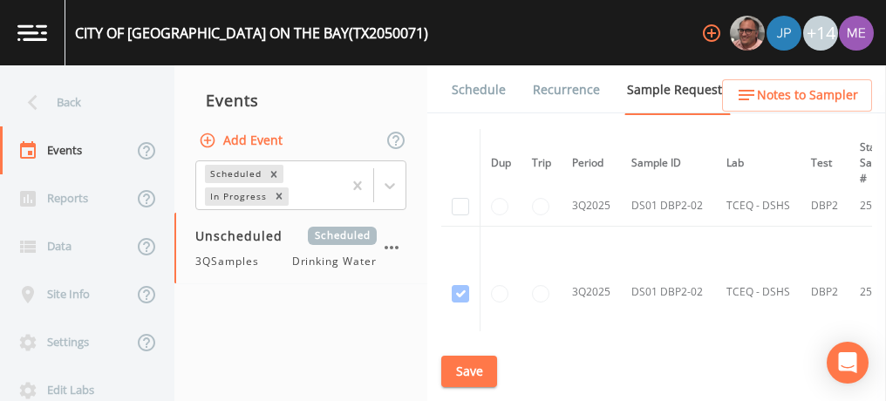
scroll to position [1838, 0]
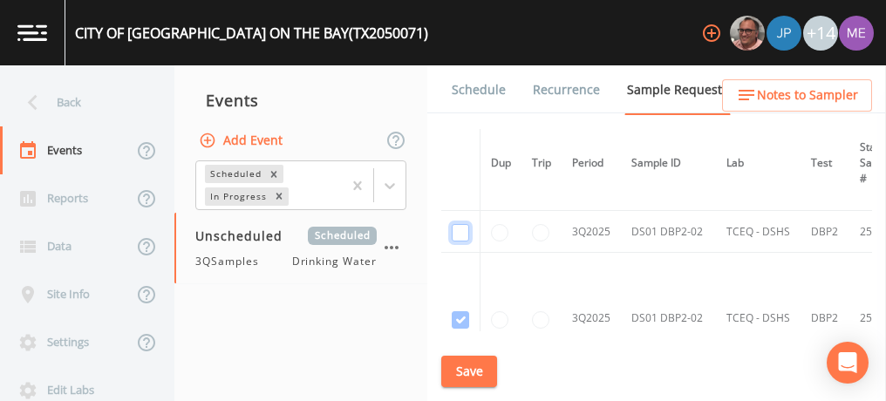
checkbox input "true"
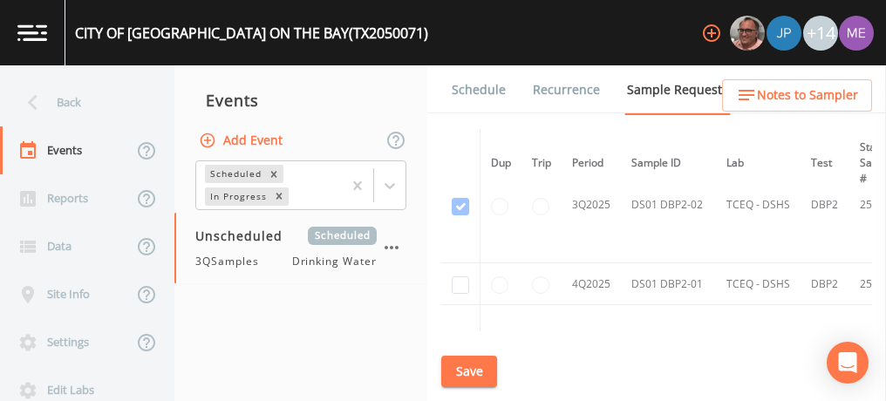
scroll to position [1677, 0]
click at [474, 85] on link "Schedule" at bounding box center [478, 89] width 59 height 49
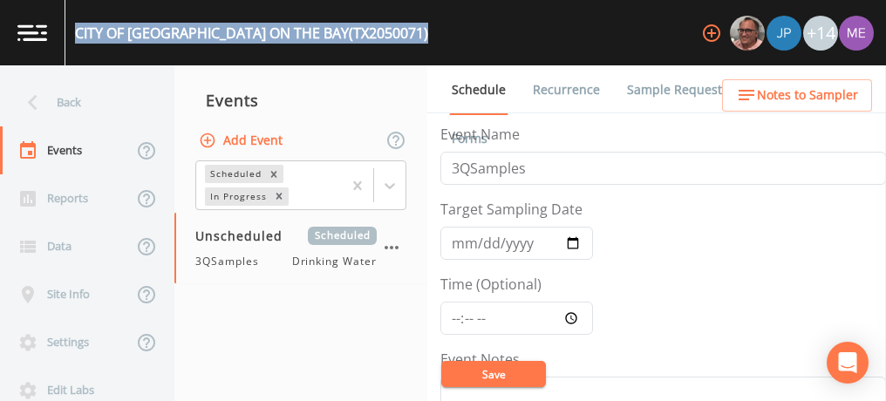
drag, startPoint x: 75, startPoint y: 31, endPoint x: 367, endPoint y: 34, distance: 292.2
click at [367, 34] on div "CITY OF [GEOGRAPHIC_DATA] ON THE BAY (TX2050071) +14" at bounding box center [443, 32] width 886 height 65
copy div "CITY OF [GEOGRAPHIC_DATA] ON THE BAY (TX2050071)"
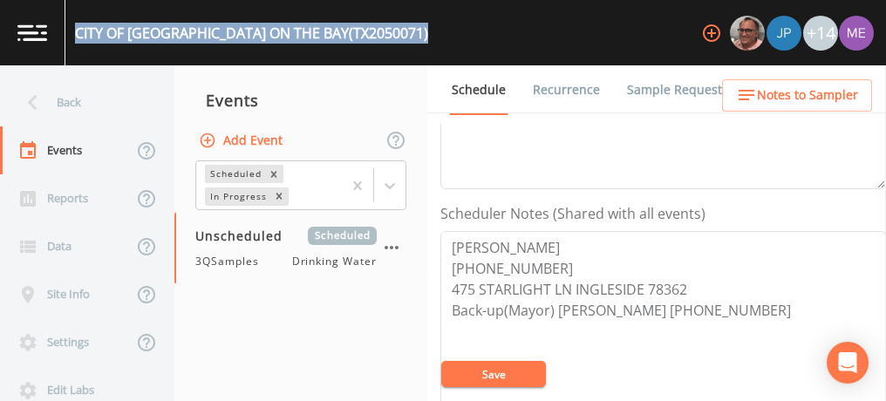
scroll to position [427, 0]
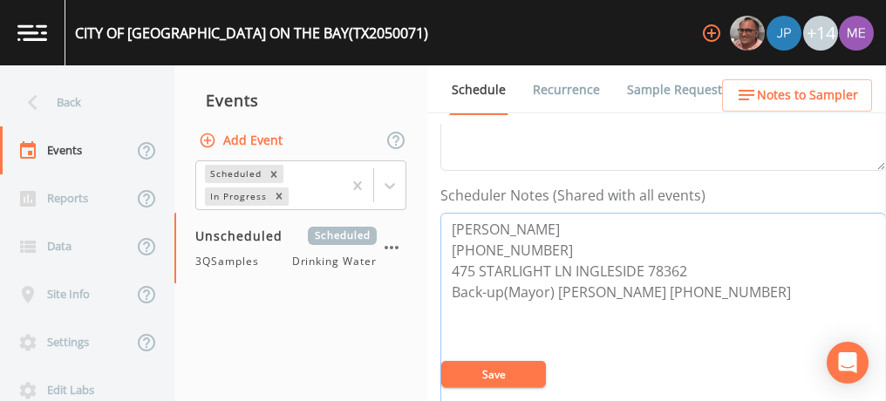
drag, startPoint x: 446, startPoint y: 225, endPoint x: 545, endPoint y: 242, distance: 100.8
click at [545, 242] on textarea "[PERSON_NAME] [PHONE_NUMBER] 475 STARLIGHT LN INGLESIDE 78362 Back-up(Mayor) [P…" at bounding box center [663, 324] width 446 height 222
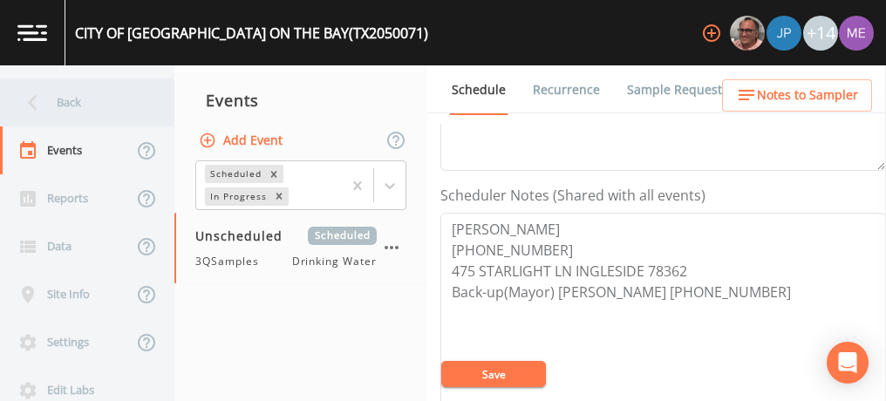
click at [67, 99] on div "Back" at bounding box center [78, 102] width 157 height 48
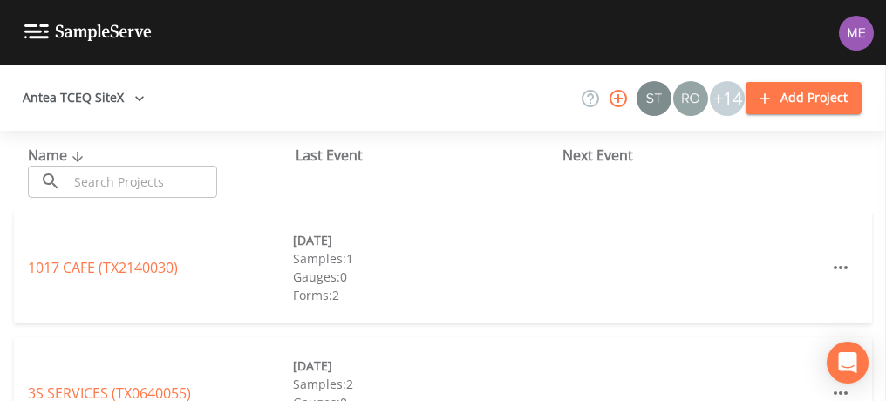
click at [122, 180] on input "text" at bounding box center [142, 182] width 149 height 32
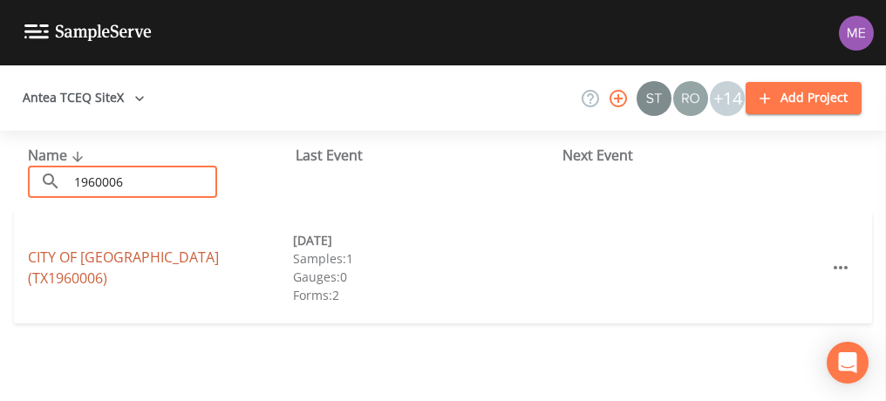
type input "1960006"
click at [124, 270] on link "CITY OF [GEOGRAPHIC_DATA] (TX1960006)" at bounding box center [123, 268] width 191 height 40
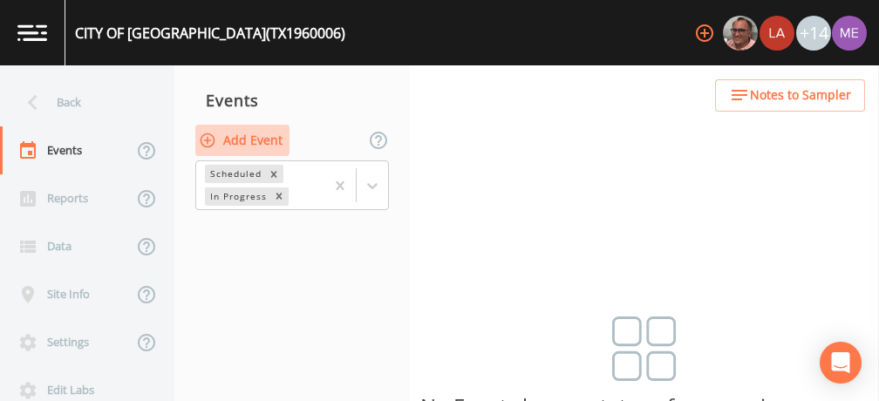
click at [270, 134] on button "Add Event" at bounding box center [242, 141] width 94 height 32
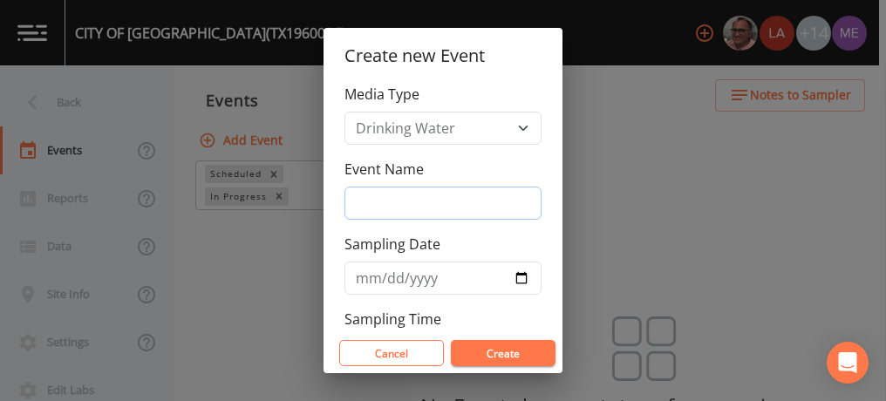
click at [404, 201] on input "Event Name" at bounding box center [442, 203] width 197 height 33
type input "3QSamples"
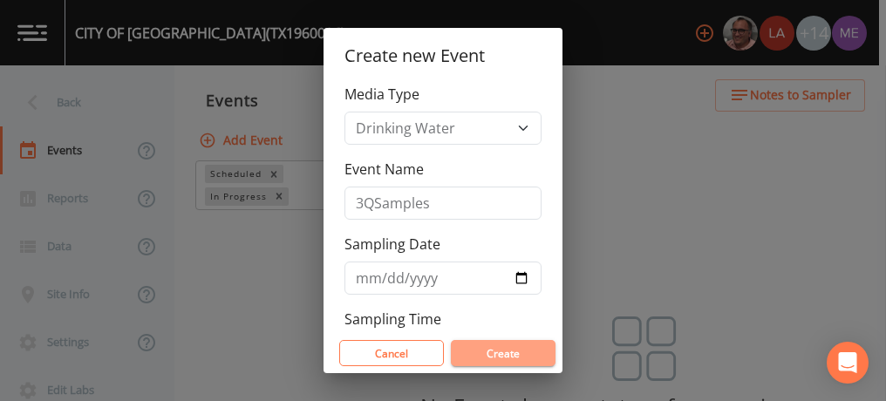
click at [508, 354] on button "Create" at bounding box center [503, 353] width 105 height 26
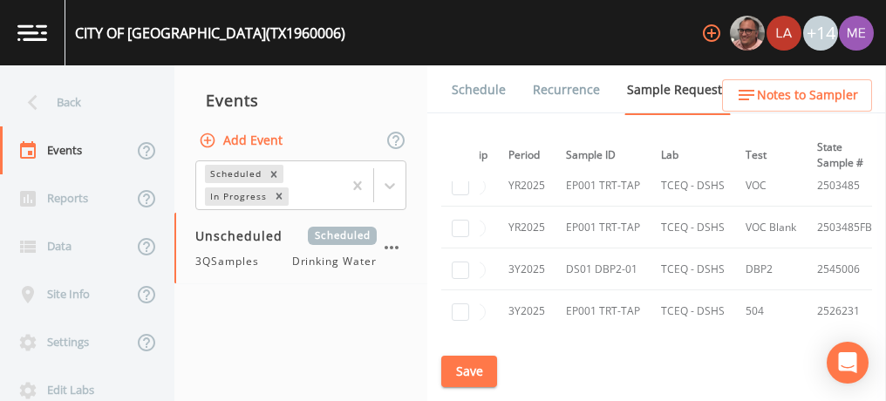
scroll to position [519, 0]
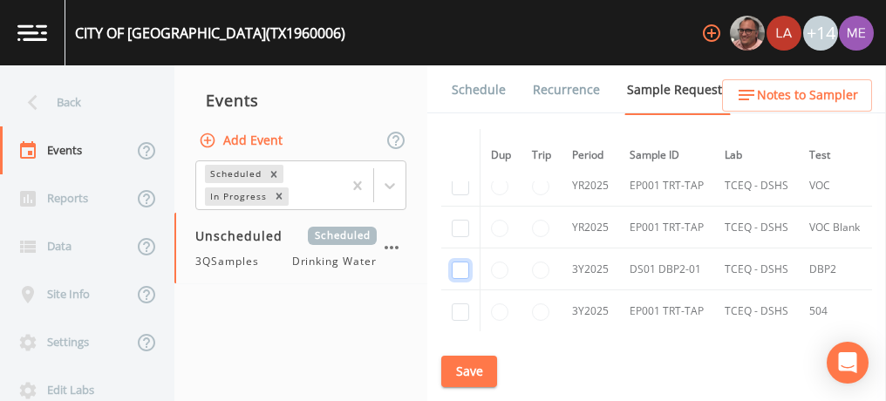
click at [460, 269] on input "checkbox" at bounding box center [460, 270] width 17 height 17
checkbox input "true"
click at [479, 372] on button "Save" at bounding box center [469, 372] width 56 height 32
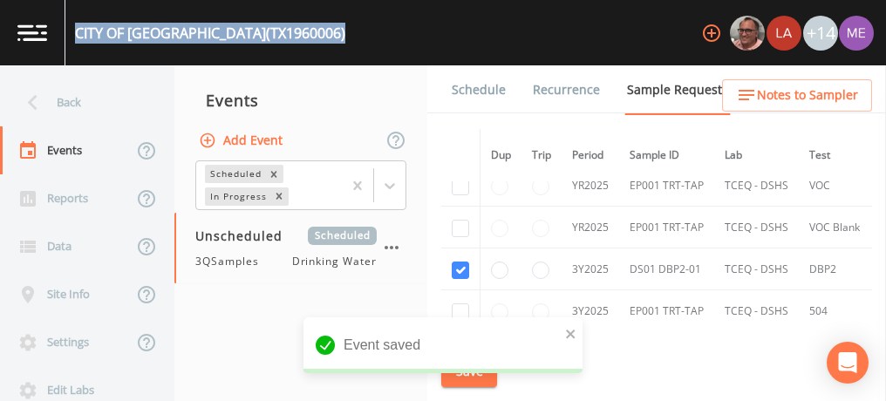
drag, startPoint x: 76, startPoint y: 33, endPoint x: 288, endPoint y: 33, distance: 211.9
click at [288, 33] on div "CITY OF [GEOGRAPHIC_DATA] (TX1960006) +14" at bounding box center [443, 32] width 886 height 65
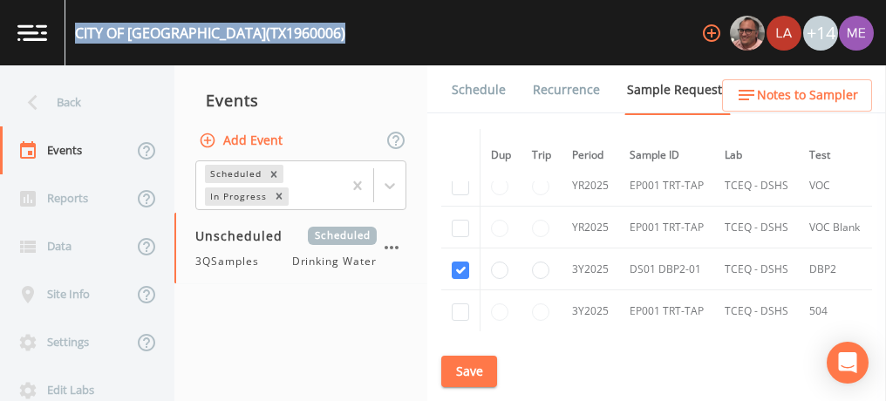
copy div "CITY OF [GEOGRAPHIC_DATA] (TX1960006)"
click at [486, 89] on link "Schedule" at bounding box center [478, 89] width 59 height 49
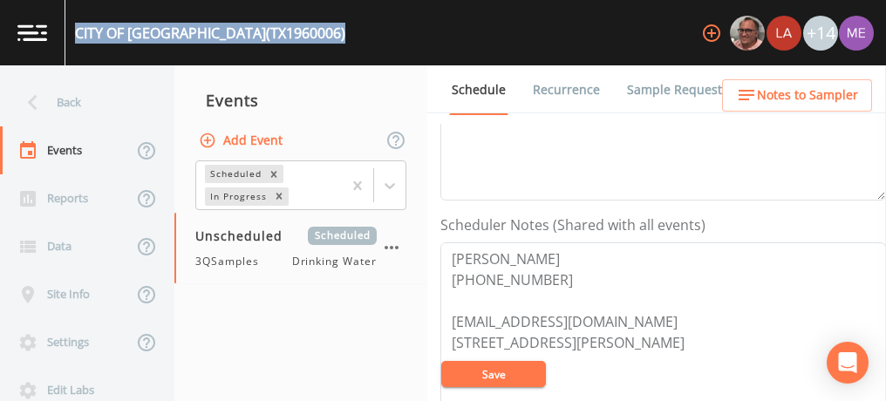
scroll to position [450, 0]
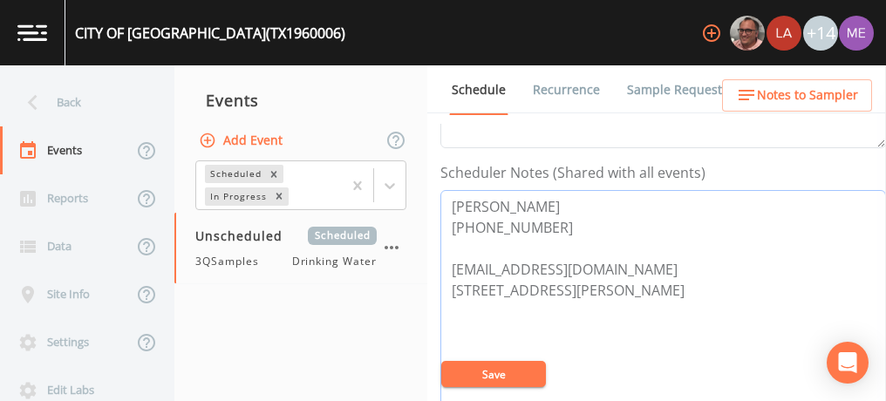
drag, startPoint x: 450, startPoint y: 201, endPoint x: 557, endPoint y: 223, distance: 109.6
click at [549, 223] on textarea "[PERSON_NAME] [PHONE_NUMBER] [EMAIL_ADDRESS][DOMAIN_NAME] [STREET_ADDRESS][PERS…" at bounding box center [663, 301] width 446 height 222
